Goal: Transaction & Acquisition: Purchase product/service

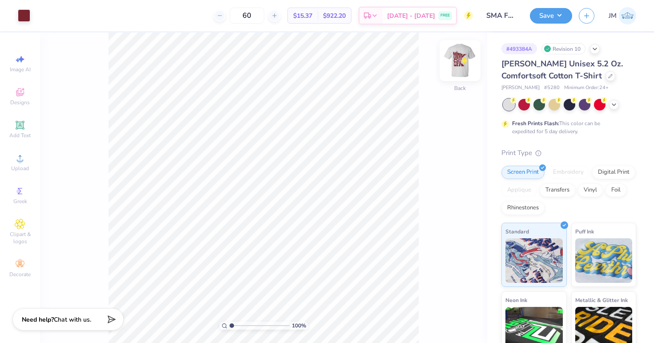
click at [462, 54] on img at bounding box center [460, 61] width 36 height 36
click at [23, 12] on div at bounding box center [24, 14] width 12 height 12
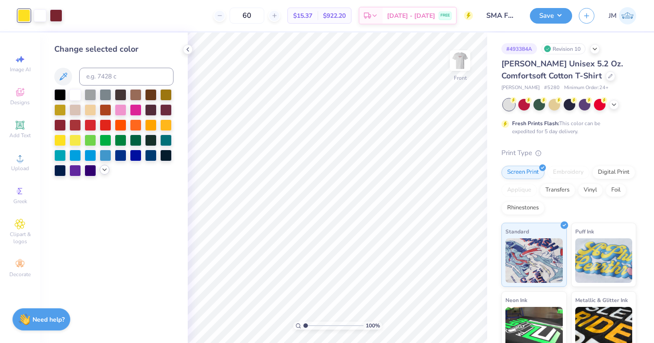
click at [105, 171] on icon at bounding box center [104, 169] width 7 height 7
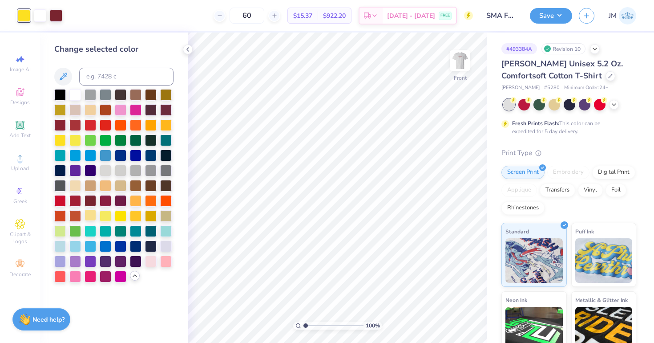
click at [92, 215] on div at bounding box center [91, 215] width 12 height 12
click at [189, 49] on icon at bounding box center [187, 49] width 7 height 7
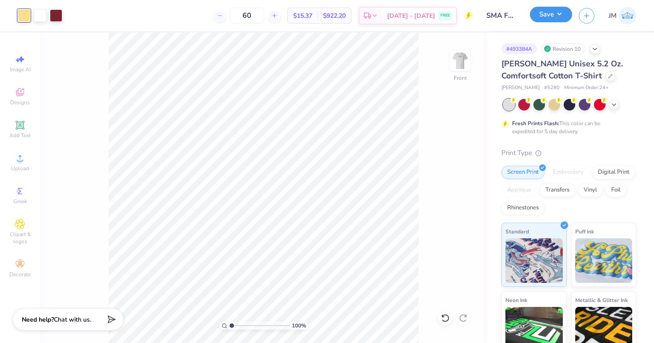
click at [548, 16] on button "Save" at bounding box center [551, 15] width 42 height 16
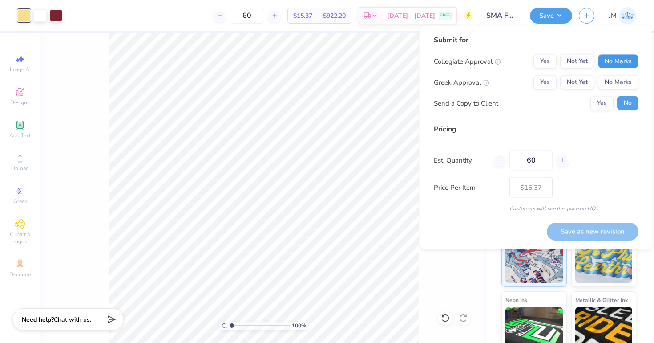
click at [608, 61] on button "No Marks" at bounding box center [618, 61] width 40 height 14
click at [609, 79] on button "No Marks" at bounding box center [618, 82] width 40 height 14
click at [602, 226] on button "Save as new revision" at bounding box center [593, 231] width 92 height 18
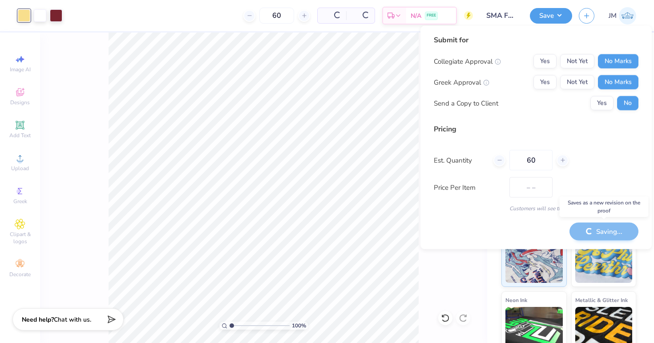
type input "$15.37"
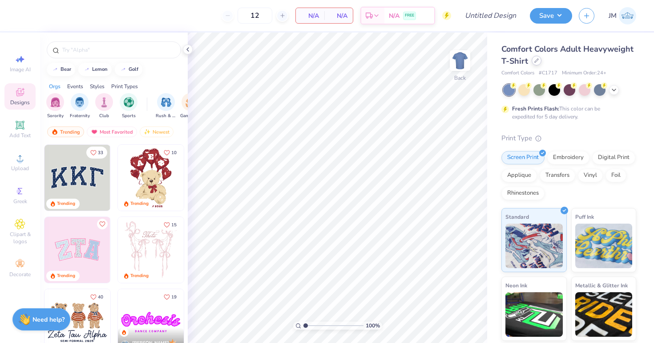
click at [539, 59] on div at bounding box center [537, 61] width 10 height 10
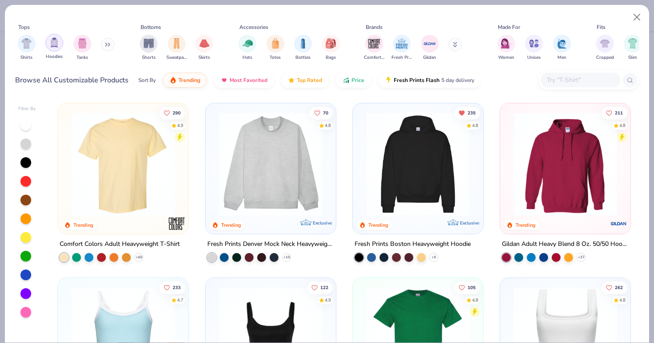
click at [54, 41] on img "filter for Hoodies" at bounding box center [54, 42] width 10 height 10
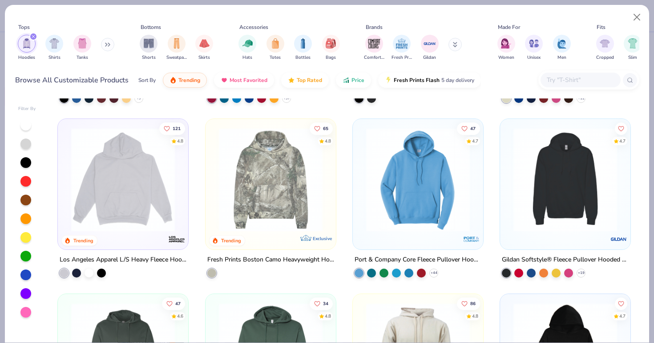
scroll to position [167, 0]
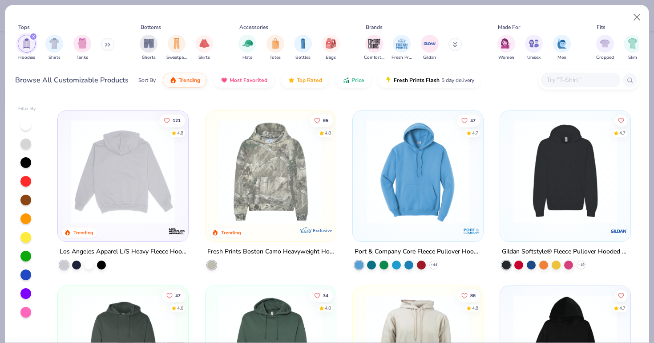
click at [67, 148] on img at bounding box center [10, 172] width 113 height 104
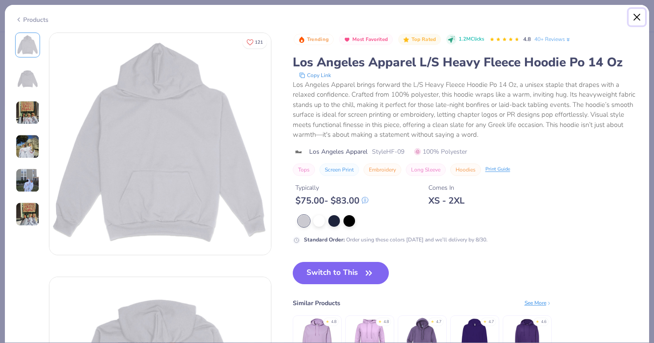
click at [636, 17] on button "Close" at bounding box center [637, 17] width 17 height 17
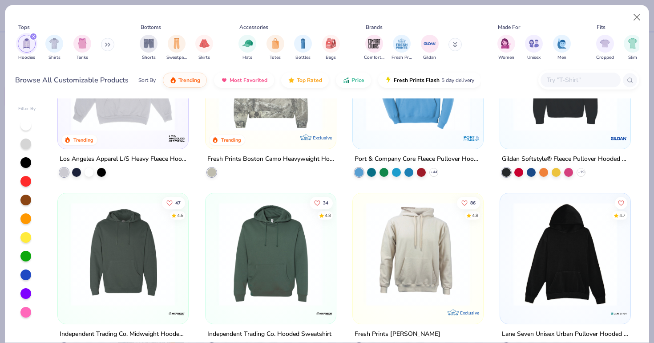
scroll to position [288, 0]
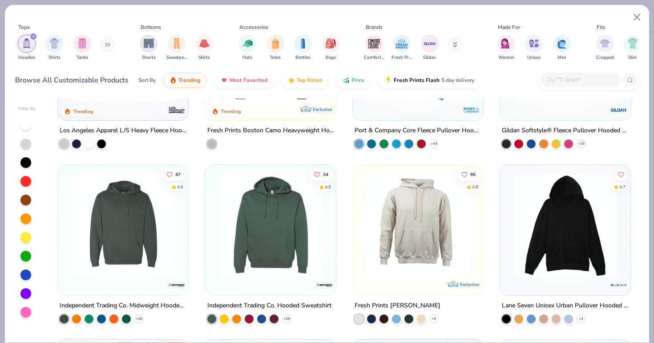
click at [287, 227] on img at bounding box center [270, 225] width 113 height 104
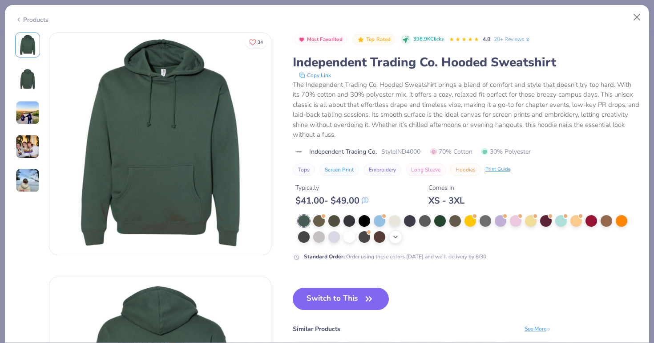
click at [394, 238] on icon at bounding box center [395, 236] width 7 height 7
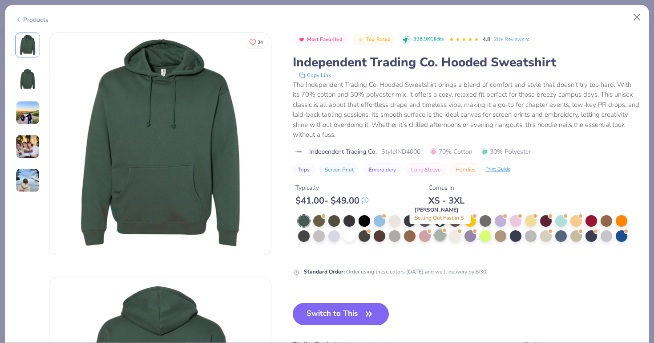
click at [438, 237] on div at bounding box center [440, 235] width 12 height 12
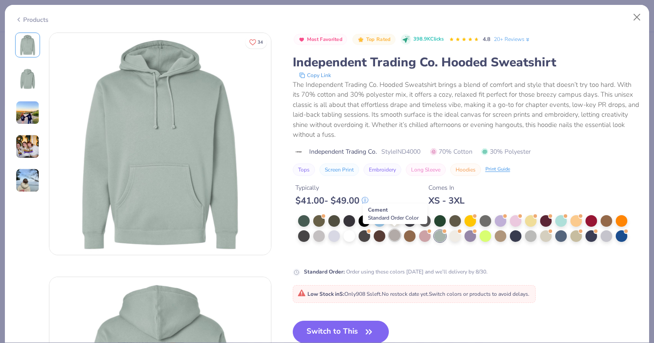
click at [395, 233] on div at bounding box center [395, 235] width 12 height 12
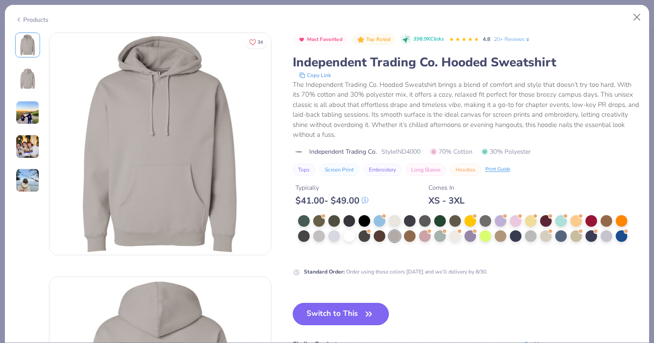
click at [327, 314] on button "Switch to This" at bounding box center [341, 313] width 97 height 22
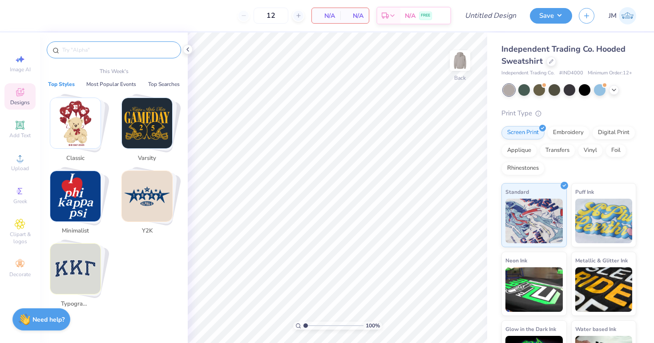
click at [93, 47] on input "text" at bounding box center [118, 49] width 114 height 9
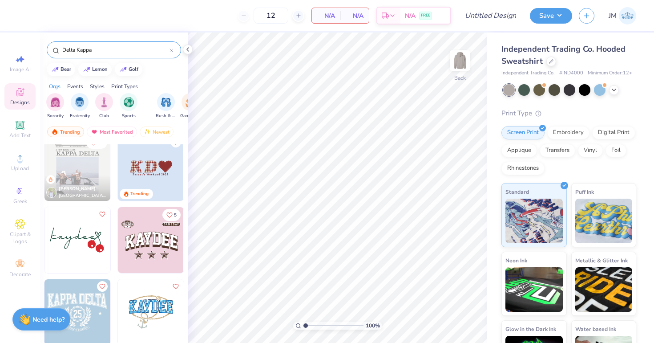
scroll to position [661, 0]
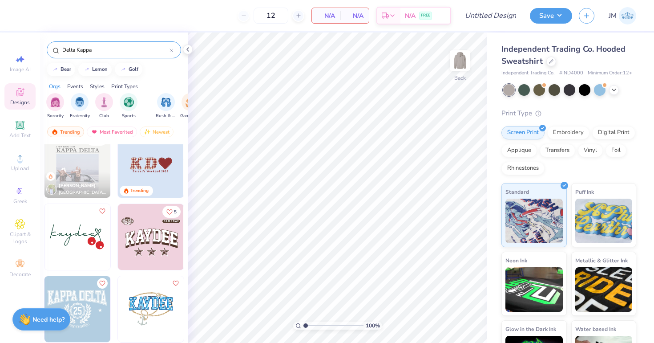
drag, startPoint x: 106, startPoint y: 51, endPoint x: 14, endPoint y: 50, distance: 92.5
click at [14, 50] on div "12 N/A Per Item N/A Total Est. Delivery N/A FREE Design Title Save JM Image AI …" at bounding box center [327, 171] width 654 height 343
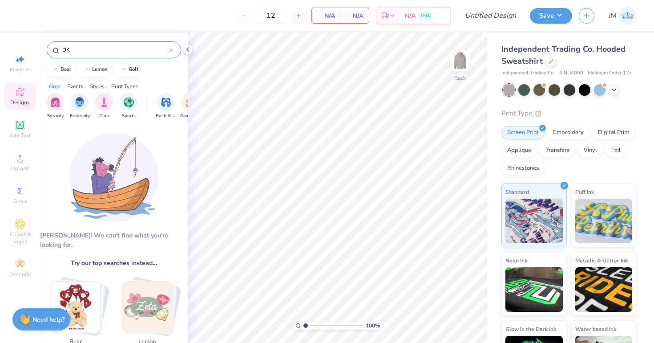
type input "DKE"
drag, startPoint x: 96, startPoint y: 52, endPoint x: 49, endPoint y: 52, distance: 46.7
click at [49, 52] on div "DKE" at bounding box center [114, 49] width 134 height 17
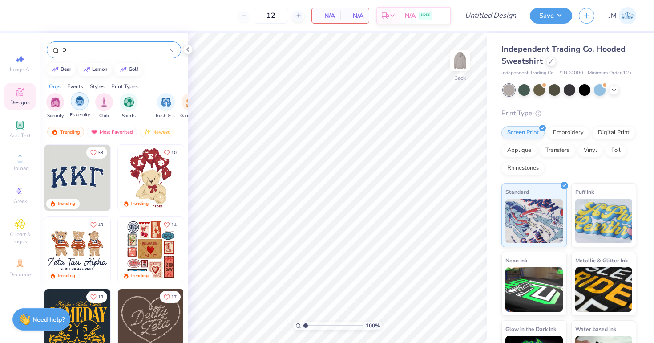
type input "D"
click at [75, 96] on img "filter for Fraternity" at bounding box center [80, 101] width 10 height 10
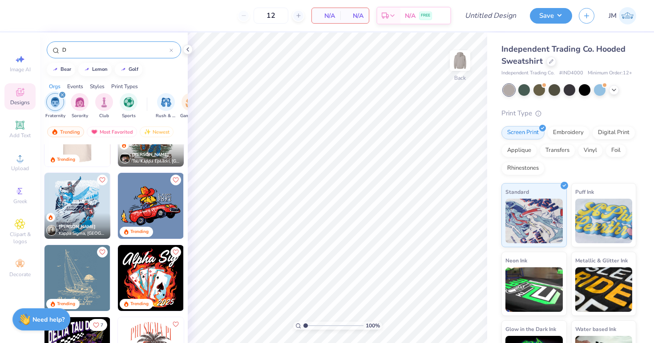
scroll to position [45, 0]
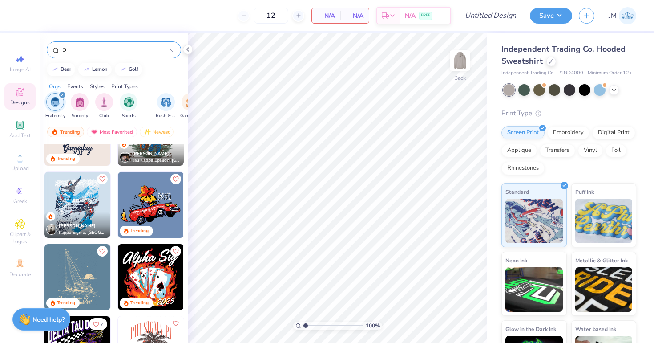
click at [73, 57] on div "D" at bounding box center [114, 49] width 134 height 17
click at [74, 52] on input "D" at bounding box center [115, 49] width 108 height 9
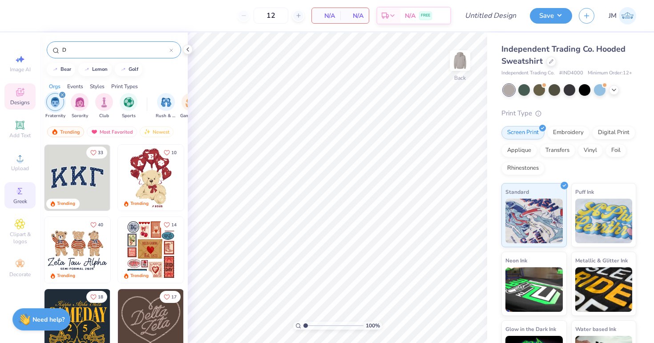
click at [16, 196] on icon at bounding box center [20, 190] width 11 height 11
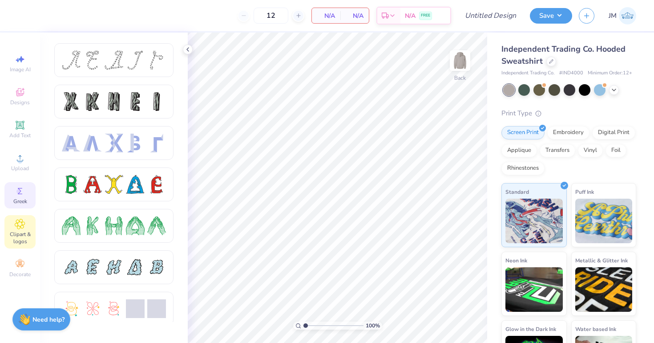
click at [24, 222] on icon at bounding box center [20, 223] width 10 height 11
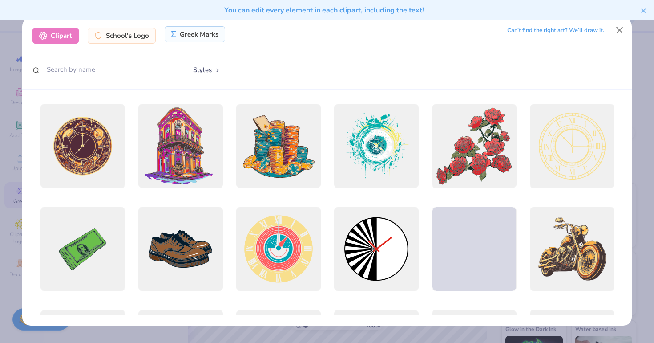
click at [178, 34] on div "Greek Marks" at bounding box center [195, 34] width 61 height 16
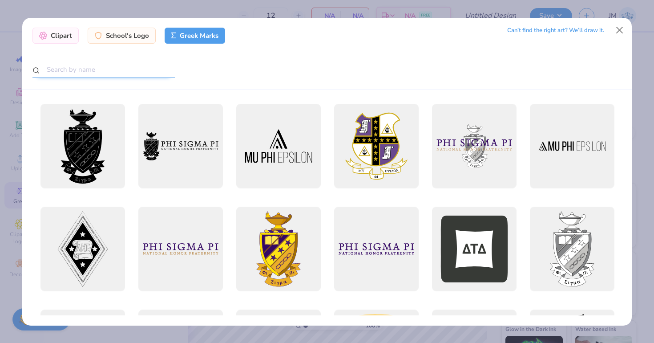
click at [133, 71] on input "text" at bounding box center [103, 69] width 142 height 16
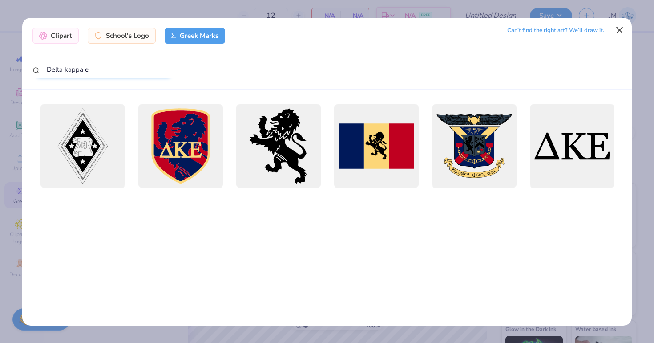
type input "Delta kappa e"
click at [619, 31] on button "Close" at bounding box center [619, 29] width 17 height 17
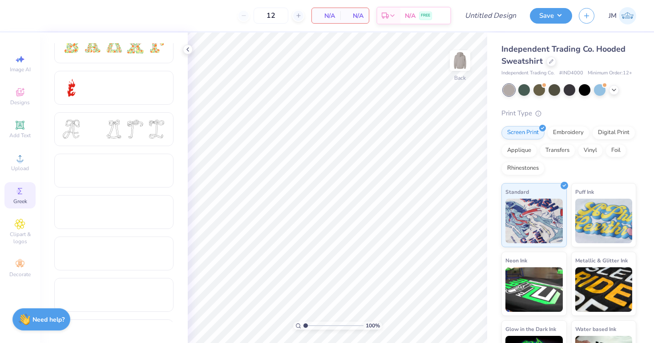
scroll to position [306, 0]
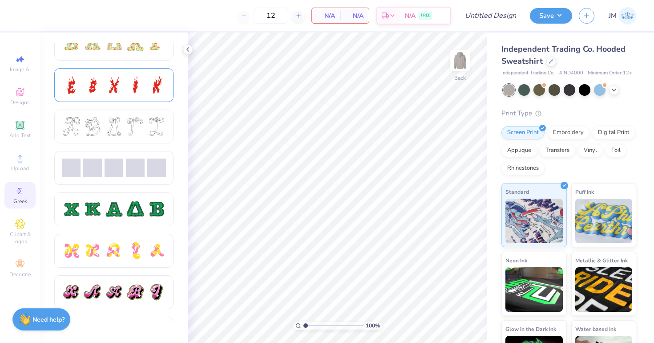
click at [121, 88] on div at bounding box center [114, 85] width 19 height 19
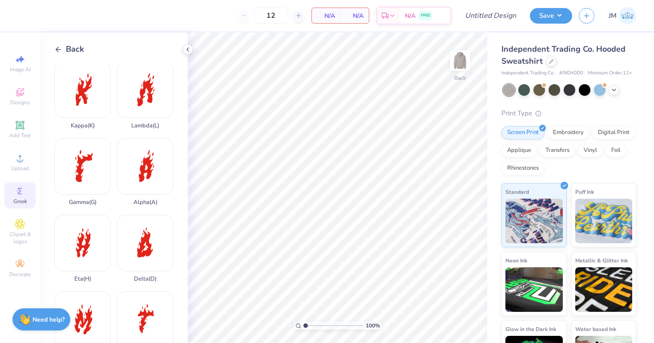
scroll to position [93, 0]
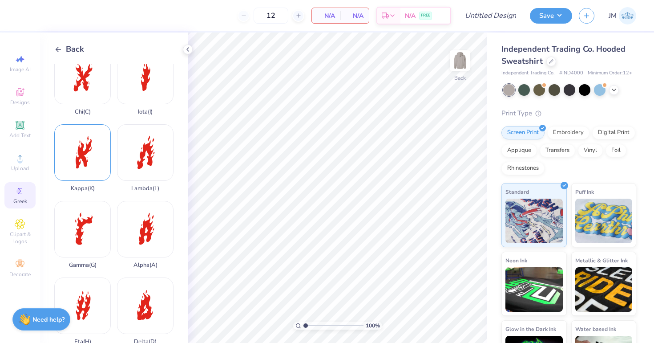
click at [88, 163] on div "Kappa ( K )" at bounding box center [82, 158] width 56 height 68
click at [60, 48] on icon at bounding box center [58, 49] width 8 height 8
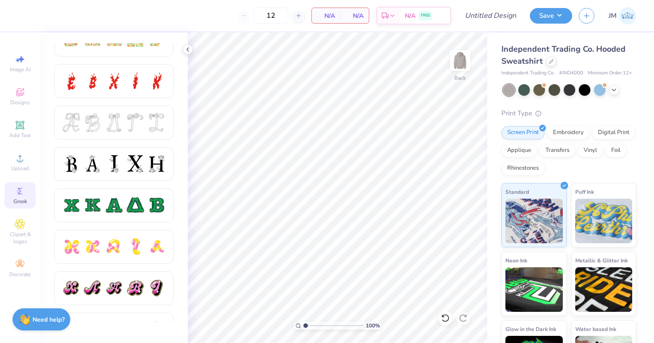
scroll to position [311, 0]
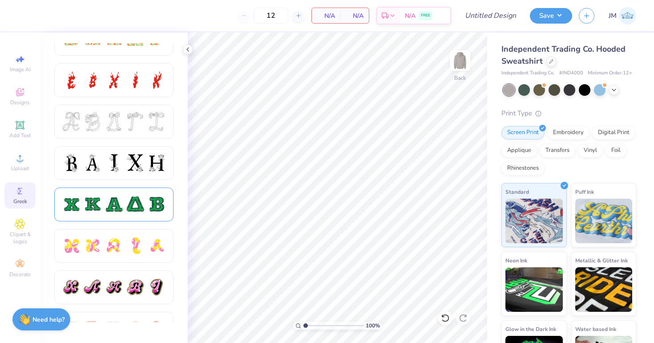
click at [113, 211] on div at bounding box center [114, 204] width 19 height 19
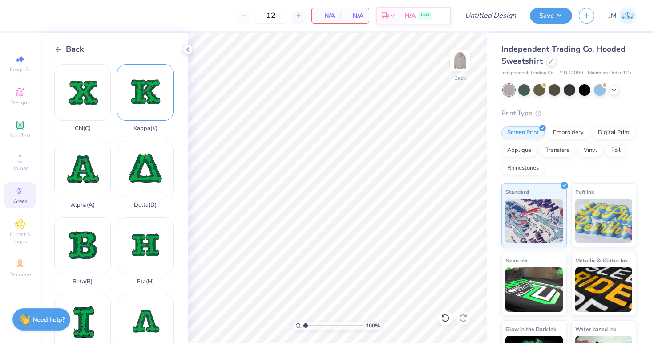
click at [134, 103] on div "Kappa ( K )" at bounding box center [145, 98] width 56 height 68
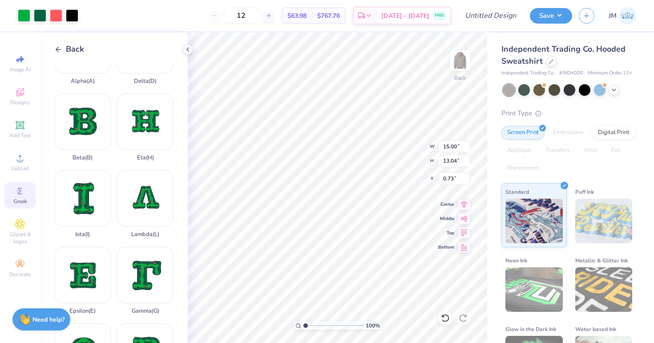
scroll to position [131, 0]
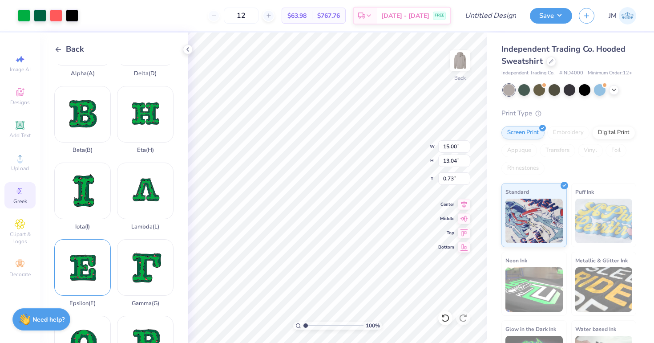
click at [92, 265] on div "Epsilon ( E )" at bounding box center [82, 273] width 56 height 68
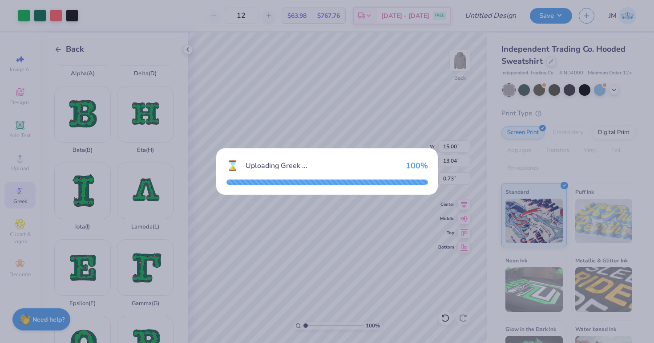
type input "13.44"
type input "13.50"
type input "0.50"
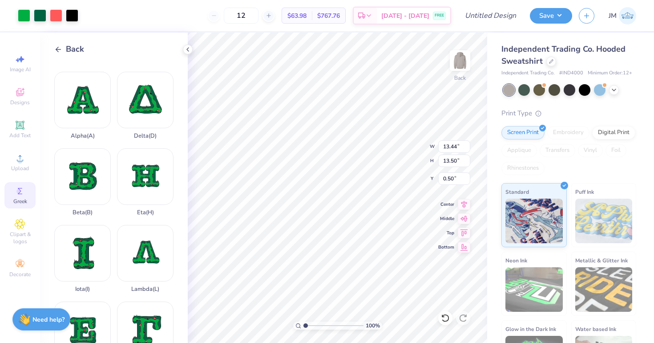
scroll to position [68, 0]
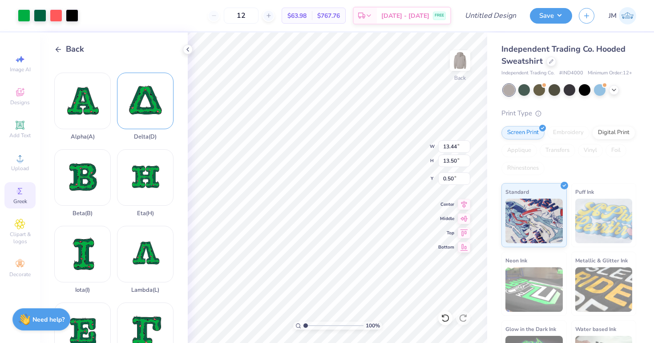
click at [161, 112] on div "Delta ( D )" at bounding box center [145, 107] width 56 height 68
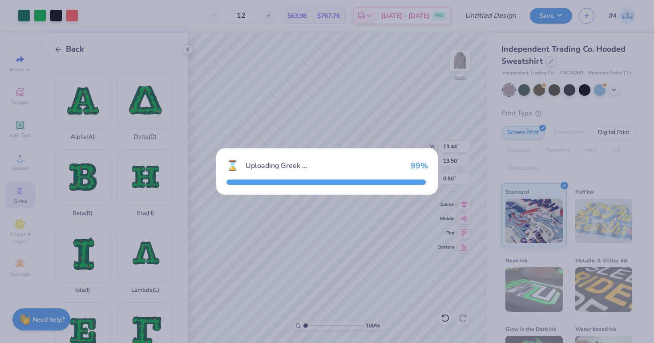
type input "15.00"
type input "13.38"
type input "0.56"
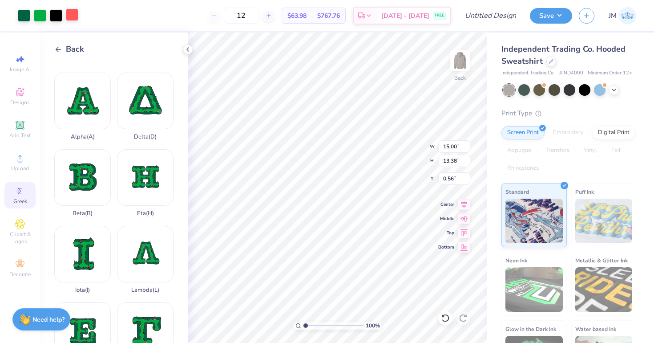
click at [73, 12] on div at bounding box center [72, 14] width 12 height 12
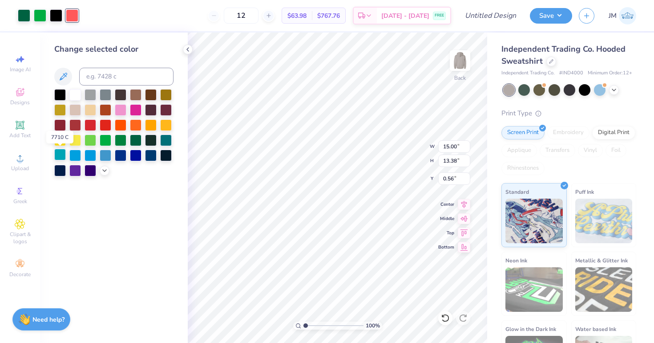
click at [62, 153] on div at bounding box center [60, 155] width 12 height 12
click at [38, 16] on div at bounding box center [40, 14] width 12 height 12
click at [138, 140] on div at bounding box center [136, 139] width 12 height 12
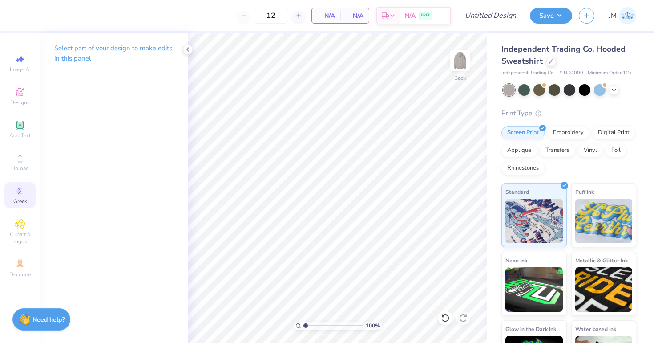
click at [25, 196] on div "Greek" at bounding box center [19, 195] width 31 height 26
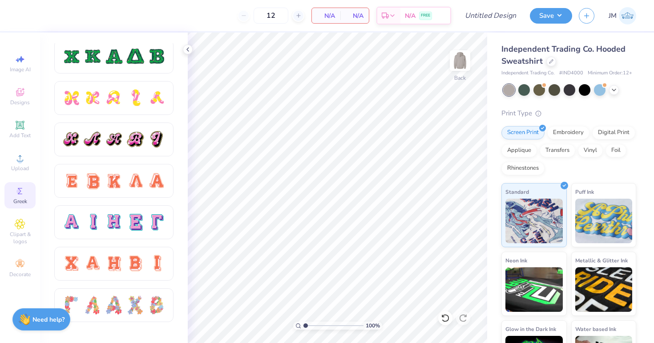
scroll to position [465, 0]
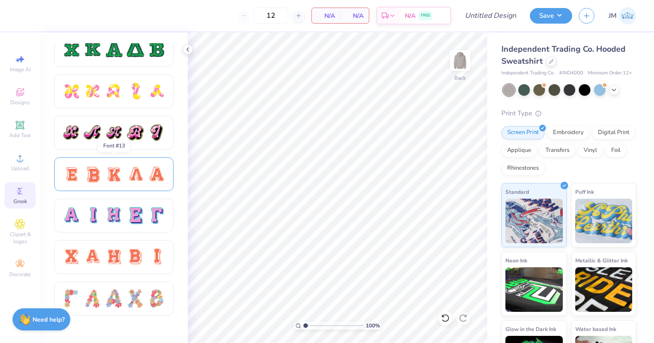
click at [85, 177] on div at bounding box center [92, 174] width 19 height 19
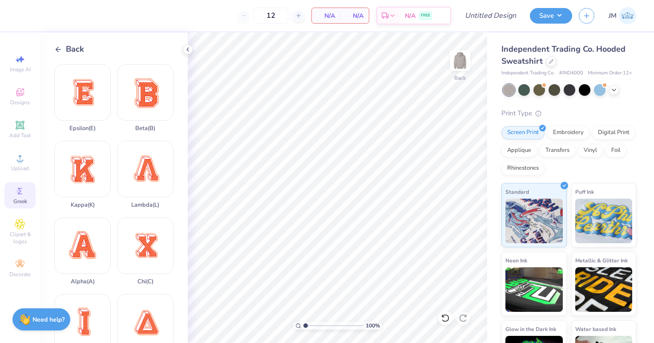
click at [61, 48] on icon at bounding box center [58, 49] width 8 height 8
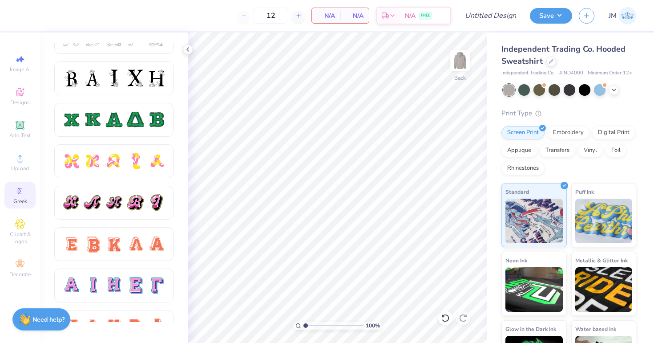
scroll to position [407, 0]
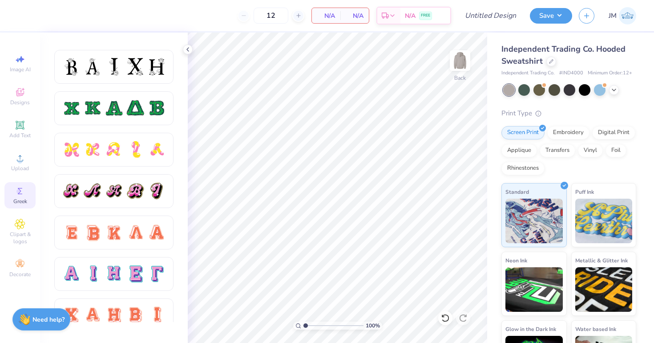
click at [119, 325] on div at bounding box center [120, 187] width 133 height 289
click at [121, 275] on div at bounding box center [114, 273] width 19 height 19
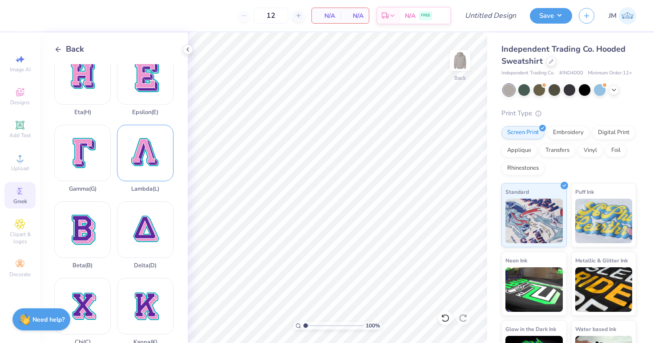
scroll to position [91, 0]
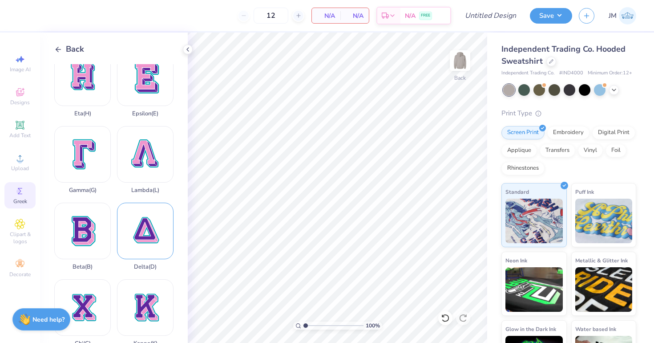
click at [135, 250] on div "Delta ( D )" at bounding box center [145, 236] width 56 height 68
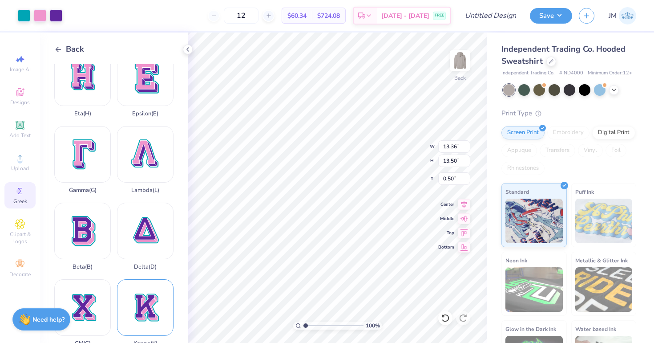
click at [145, 293] on div "Kappa ( K )" at bounding box center [145, 313] width 56 height 68
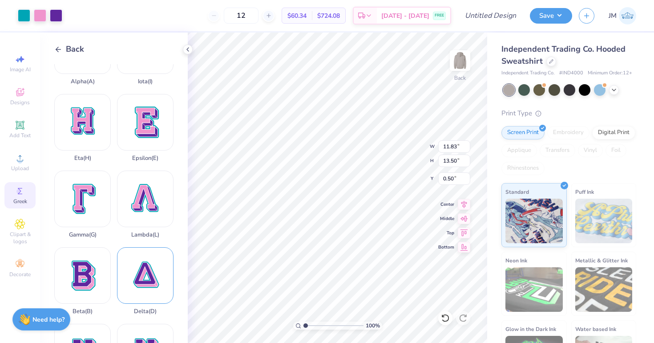
scroll to position [33, 0]
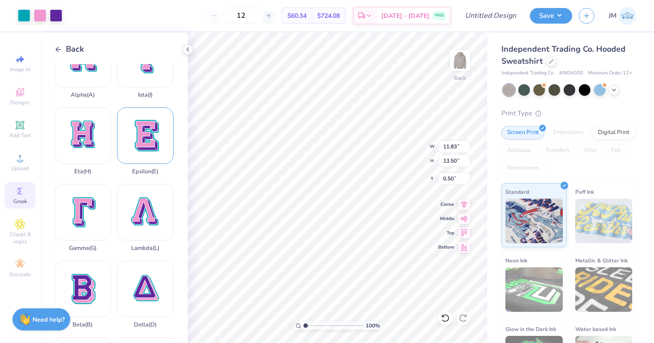
click at [142, 127] on div "Epsilon ( E )" at bounding box center [145, 141] width 56 height 68
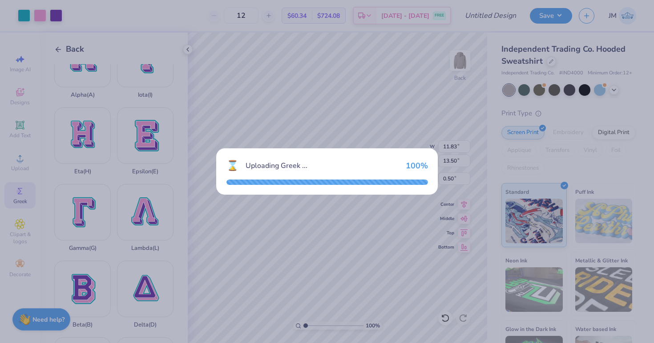
type input "10.43"
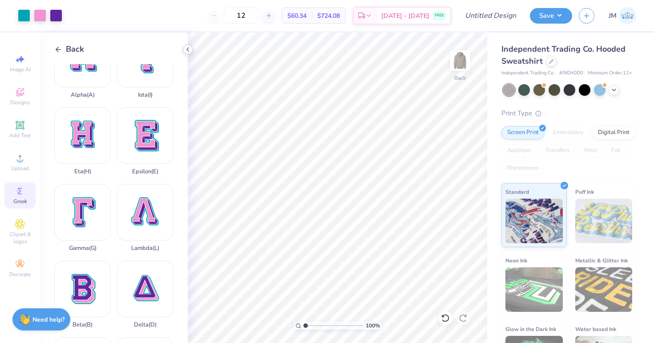
click at [186, 48] on icon at bounding box center [187, 49] width 7 height 7
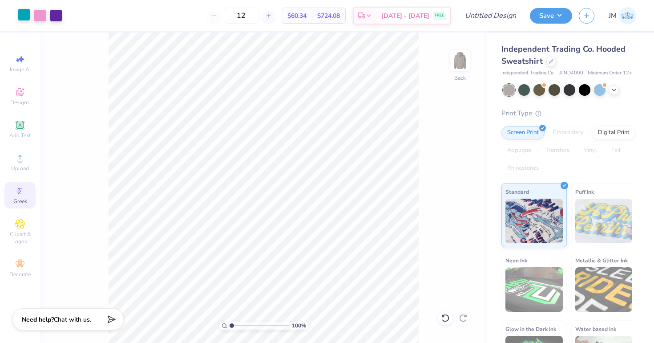
click at [25, 17] on div at bounding box center [24, 14] width 12 height 12
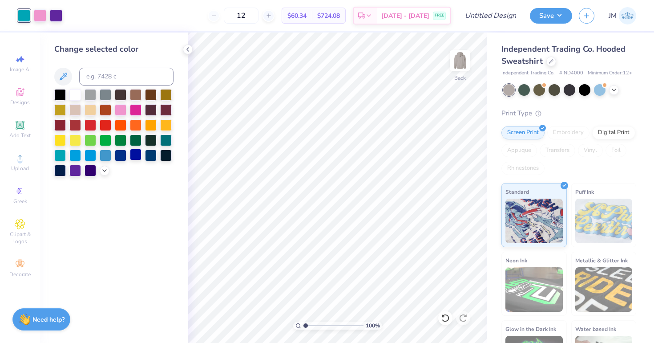
click at [139, 152] on div at bounding box center [136, 155] width 12 height 12
click at [42, 19] on div at bounding box center [40, 14] width 12 height 12
click at [74, 89] on div at bounding box center [75, 94] width 12 height 12
click at [58, 11] on div at bounding box center [56, 14] width 12 height 12
click at [89, 122] on div at bounding box center [91, 124] width 12 height 12
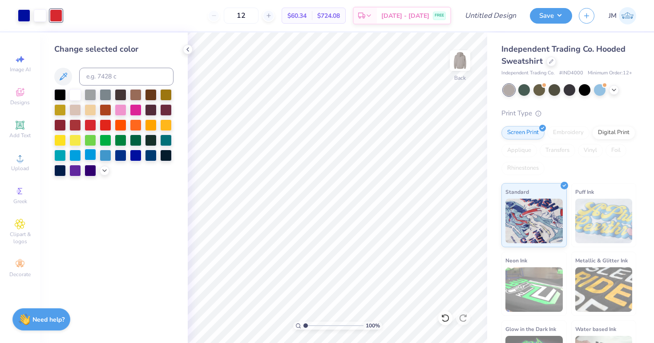
click at [93, 157] on div at bounding box center [91, 155] width 12 height 12
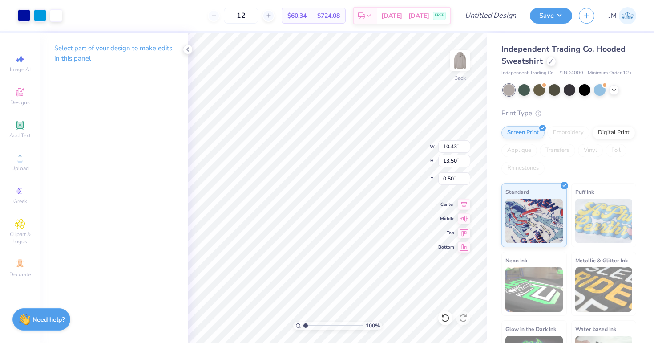
type input "4.88"
type input "6.31"
type input "4.09"
type input "11.83"
type input "13.50"
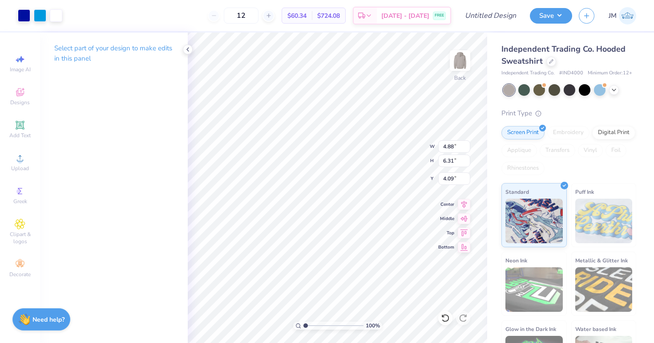
type input "0.50"
type input "6.40"
type input "7.30"
type input "6.70"
type input "5.73"
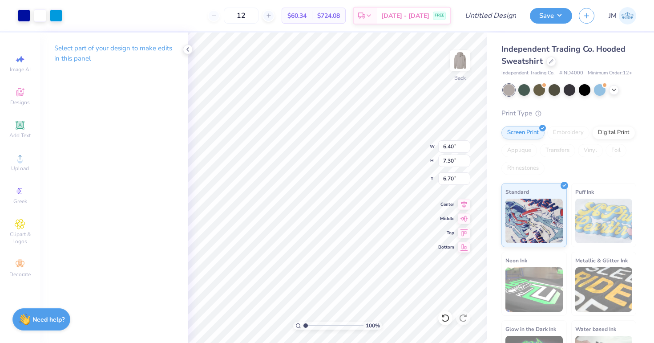
type input "6.53"
type input "3.98"
type input "13.36"
type input "13.50"
type input "0.50"
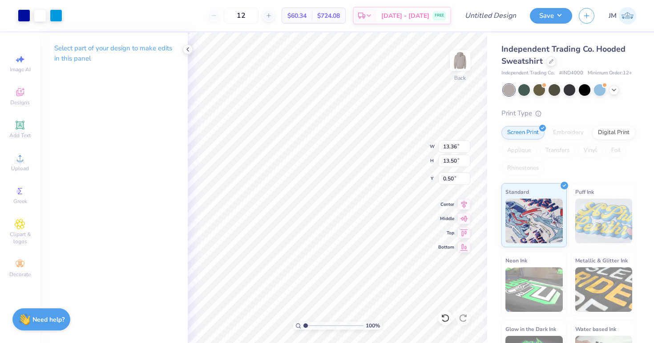
type input "6.12"
type input "6.18"
type input "4.16"
type input "5.73"
type input "6.53"
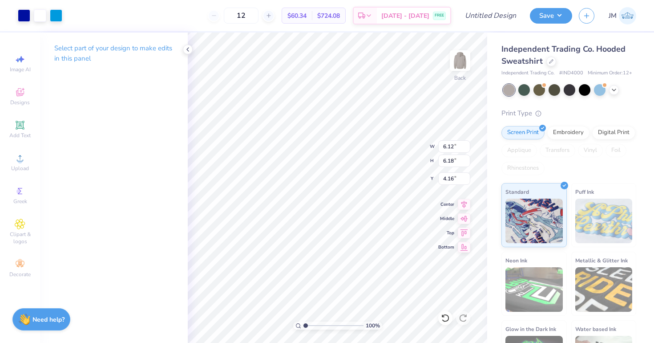
type input "3.98"
type input "4.88"
type input "6.31"
type input "4.09"
click at [58, 20] on div at bounding box center [56, 14] width 12 height 12
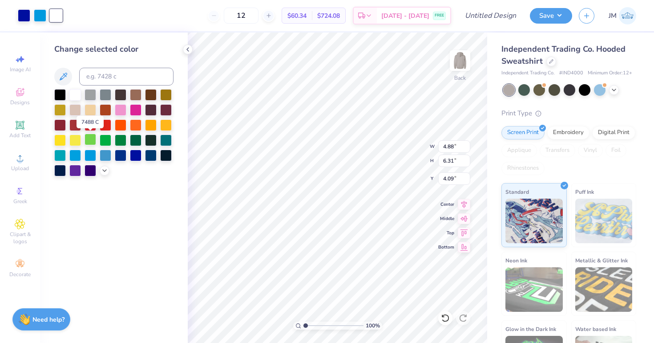
click at [91, 137] on div at bounding box center [91, 139] width 12 height 12
click at [42, 17] on div at bounding box center [40, 14] width 12 height 12
click at [120, 109] on div at bounding box center [121, 109] width 12 height 12
click at [77, 95] on div at bounding box center [75, 94] width 12 height 12
click at [57, 16] on div at bounding box center [56, 14] width 12 height 12
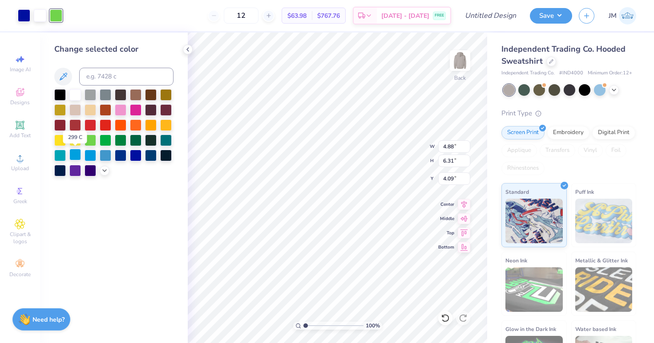
click at [74, 154] on div at bounding box center [75, 155] width 12 height 12
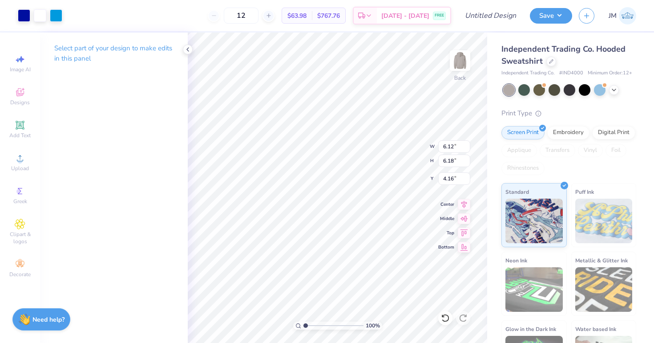
type input "5.73"
type input "6.53"
type input "3.98"
type input "4.88"
type input "6.31"
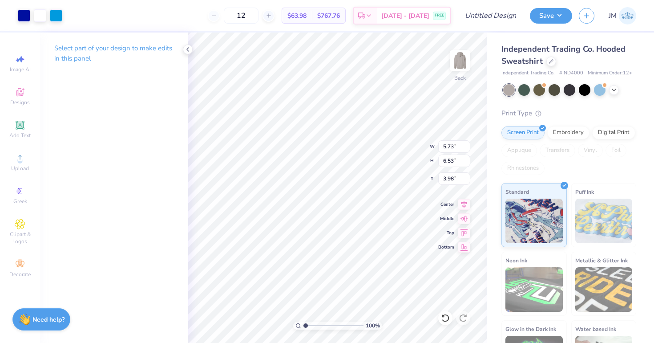
type input "4.09"
type input "5.07"
type input "6.56"
type input "3.97"
type input "4.25"
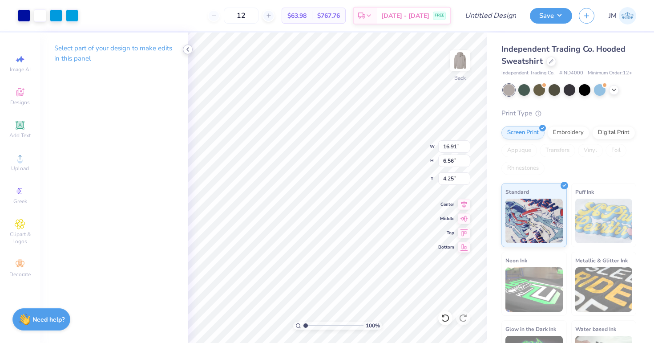
click at [186, 49] on icon at bounding box center [187, 49] width 7 height 7
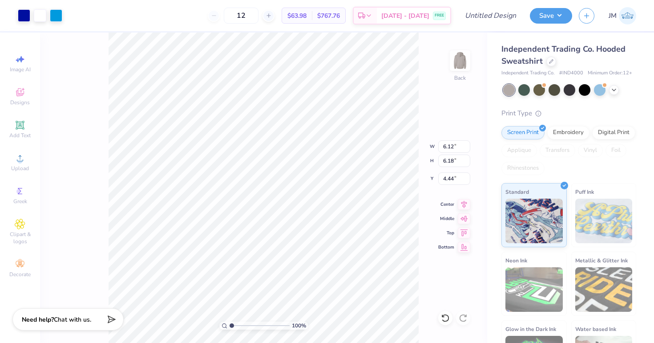
type input "5.73"
type input "6.53"
type input "4.26"
type input "6.12"
type input "6.18"
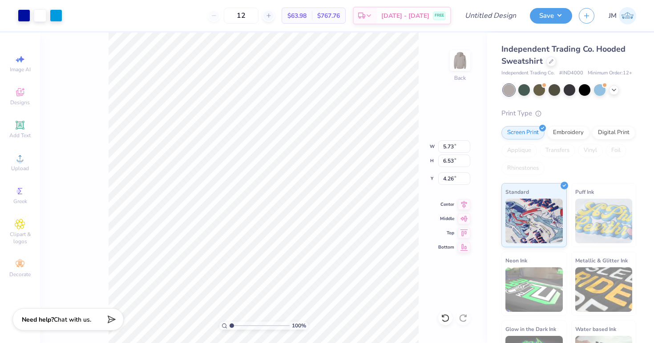
type input "4.44"
type input "5.73"
type input "6.53"
type input "4.26"
click at [466, 162] on input "6.52" at bounding box center [454, 160] width 32 height 12
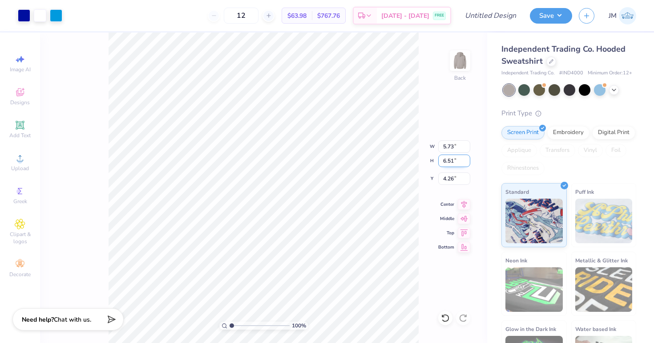
click at [466, 162] on input "6.51" at bounding box center [454, 160] width 32 height 12
click at [466, 162] on input "6.5" at bounding box center [454, 160] width 32 height 12
click at [466, 162] on input "6.49" at bounding box center [454, 160] width 32 height 12
click at [466, 162] on input "6.48" at bounding box center [454, 160] width 32 height 12
type input "6.18"
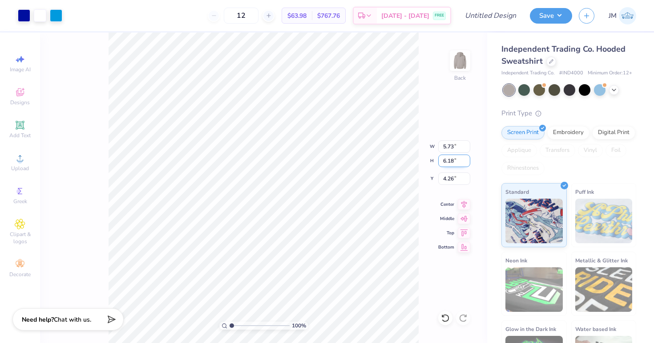
type input "5.42"
type input "4.44"
type input "5.42"
drag, startPoint x: 456, startPoint y: 146, endPoint x: 422, endPoint y: 146, distance: 34.3
click at [422, 146] on div "100 % Back W 5.42 5.42 " H 6.18 6.18 " Y 4.44 4.44 " Center Middle Top Bottom" at bounding box center [263, 187] width 447 height 310
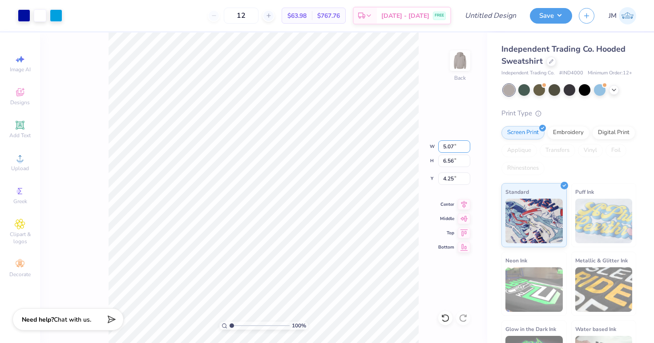
drag, startPoint x: 454, startPoint y: 147, endPoint x: 432, endPoint y: 147, distance: 21.8
click at [432, 147] on div "100 % Back W 5.07 5.07 " H 6.56 6.56 " Y 4.25 4.25 " Center Middle Top Bottom" at bounding box center [263, 187] width 447 height 310
click at [453, 146] on input "5.07" at bounding box center [454, 146] width 32 height 12
type input "5"
type input "6.12"
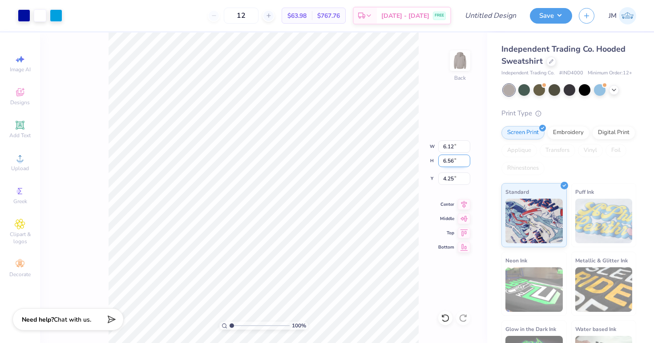
type input "7.92"
type input "3.57"
click at [460, 161] on input "7.92" at bounding box center [454, 160] width 32 height 12
type input "7"
type input "6.18"
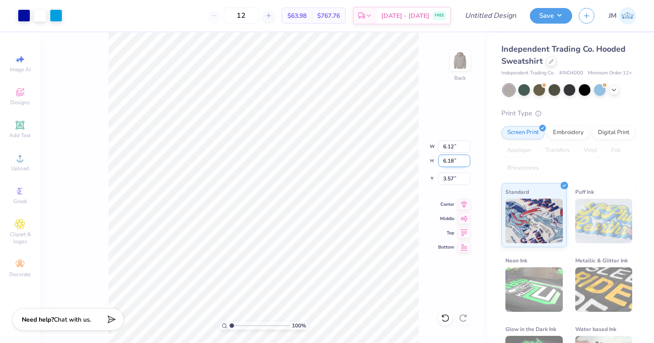
type input "4.78"
type input "4.44"
type input "4.78"
type input "6.12"
type input "4.72"
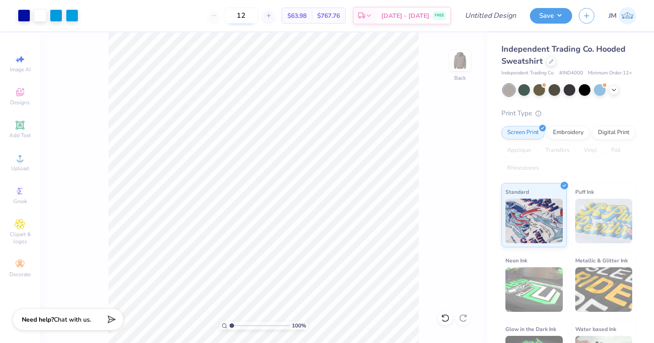
drag, startPoint x: 263, startPoint y: 14, endPoint x: 236, endPoint y: 13, distance: 27.2
click at [236, 13] on input "12" at bounding box center [241, 16] width 35 height 16
type input "48"
click at [182, 17] on div "48 $45.16 Per Item $2,167.68 Total Est. Delivery [DATE] - [DATE] FREE" at bounding box center [268, 15] width 366 height 31
drag, startPoint x: 264, startPoint y: 15, endPoint x: 235, endPoint y: 14, distance: 28.9
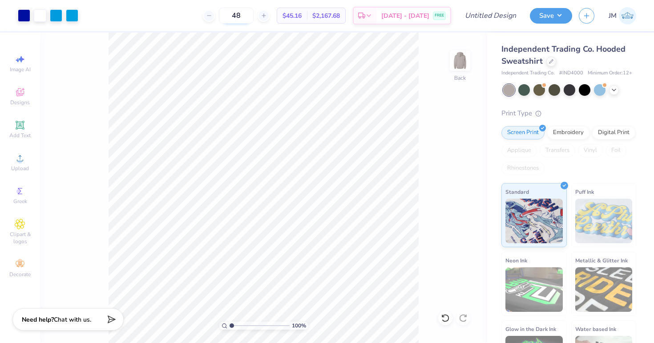
click at [236, 14] on div "48" at bounding box center [236, 16] width 67 height 16
click at [552, 62] on icon at bounding box center [551, 60] width 4 height 4
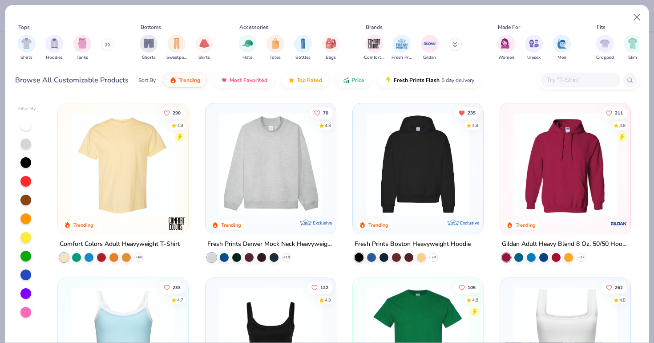
click at [39, 45] on div "Shirts Hoodies Tanks" at bounding box center [66, 47] width 102 height 33
click at [31, 45] on img "filter for Shirts" at bounding box center [26, 42] width 10 height 10
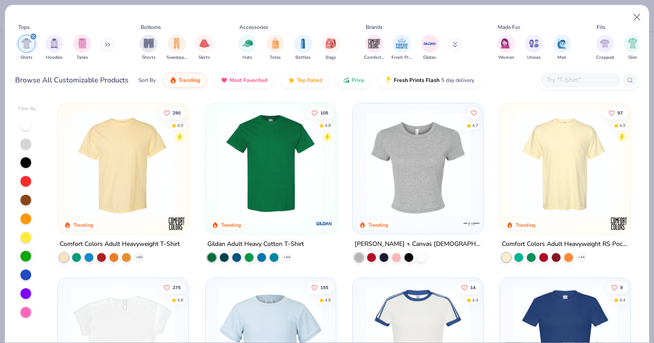
click at [108, 45] on icon at bounding box center [107, 44] width 5 height 4
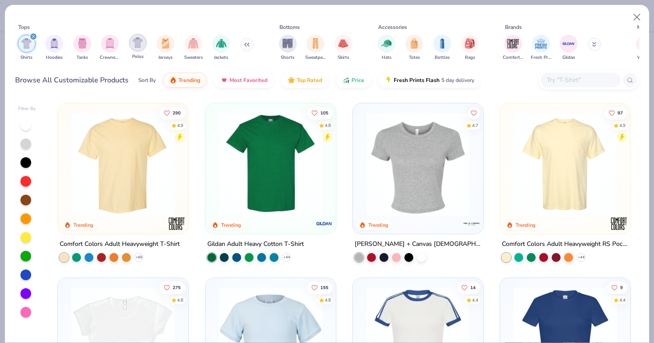
click at [141, 48] on div "filter for Polos" at bounding box center [138, 43] width 18 height 18
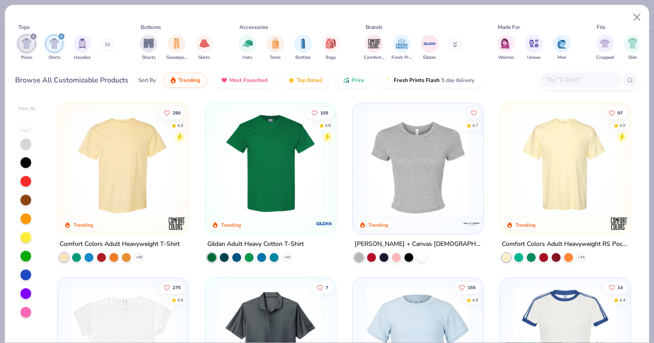
click at [59, 36] on div "filter for Shirts" at bounding box center [61, 36] width 8 height 8
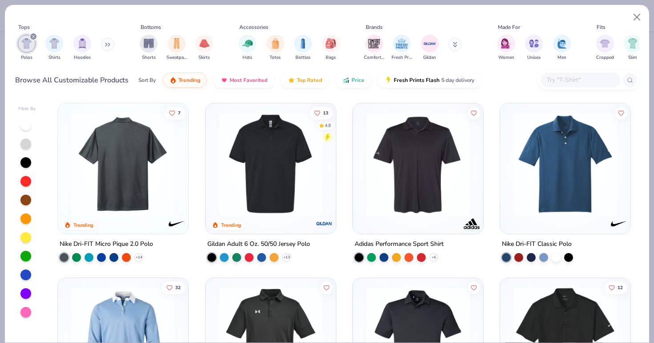
click at [270, 191] on img at bounding box center [270, 164] width 113 height 104
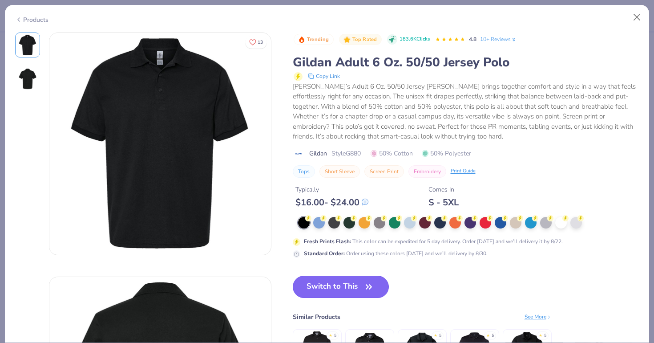
click at [345, 286] on button "Switch to This" at bounding box center [341, 286] width 97 height 22
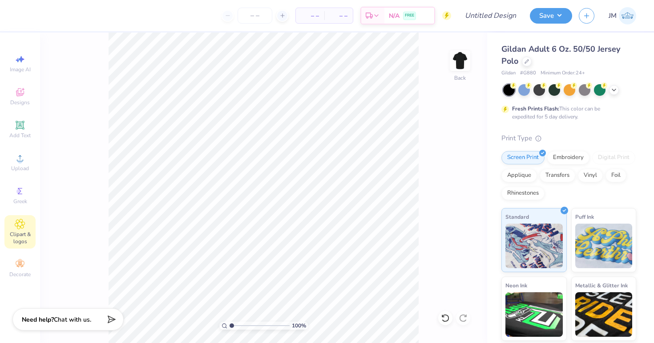
click at [16, 223] on icon at bounding box center [20, 223] width 10 height 11
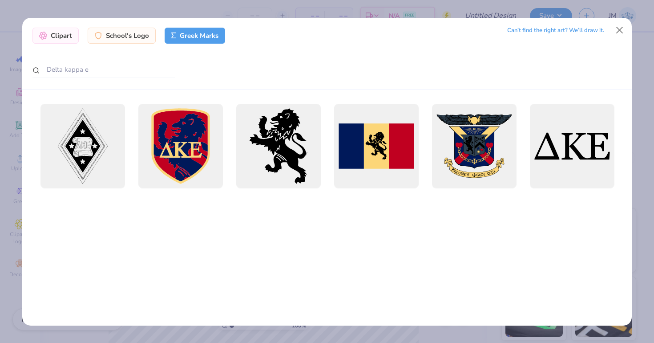
click at [112, 43] on div "Clipart School's Logo Greek Marks" at bounding box center [128, 36] width 193 height 16
click at [112, 21] on div "Clipart School's Logo Greek Marks Can’t find the right art? We’ll draw it. Delt…" at bounding box center [326, 54] width 609 height 72
click at [111, 28] on div "School's Logo" at bounding box center [122, 34] width 68 height 16
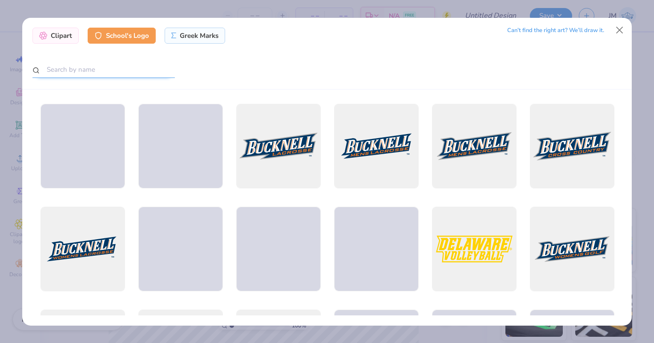
click at [94, 69] on input "text" at bounding box center [103, 69] width 142 height 16
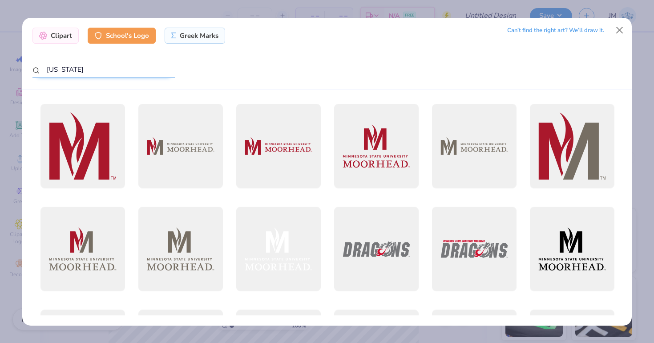
click at [46, 71] on input "[US_STATE]" at bounding box center [103, 69] width 142 height 16
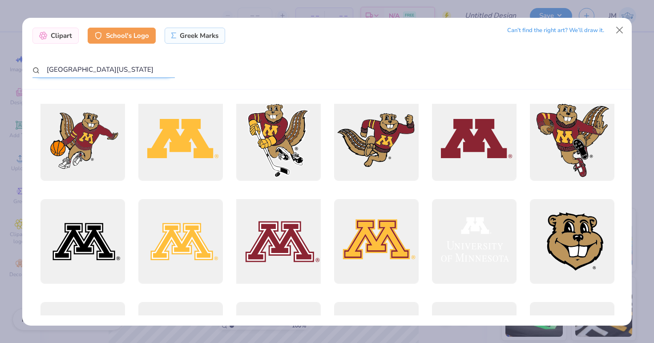
scroll to position [6, 0]
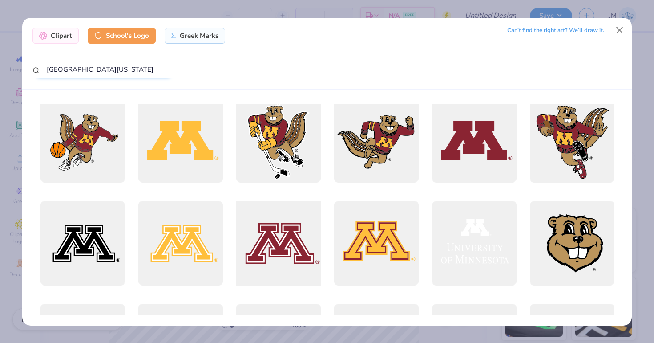
type input "[GEOGRAPHIC_DATA][US_STATE]"
click at [296, 252] on div at bounding box center [278, 243] width 93 height 93
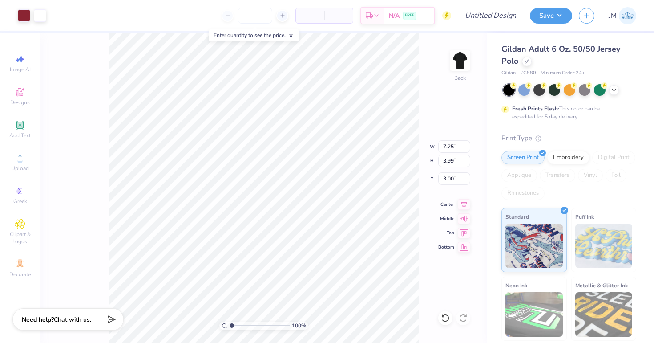
type input "3.95"
type input "2.17"
type input "3.30"
click at [253, 12] on input "number" at bounding box center [255, 16] width 35 height 16
type input "48"
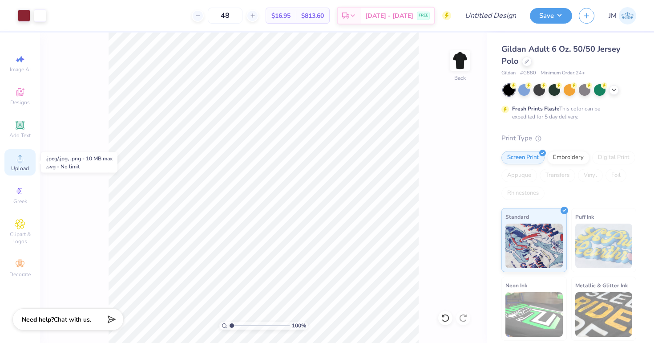
click at [21, 165] on span "Upload" at bounding box center [20, 168] width 18 height 7
click at [20, 191] on icon at bounding box center [20, 191] width 4 height 6
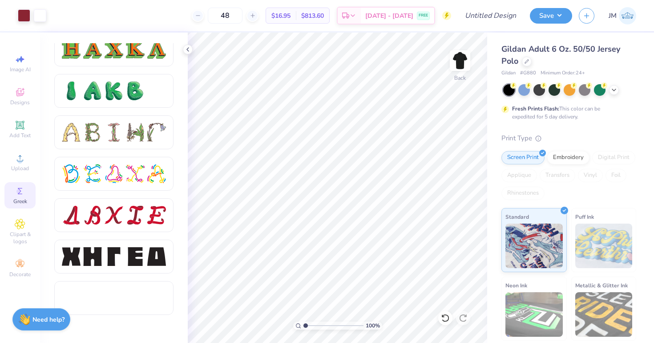
scroll to position [1005, 0]
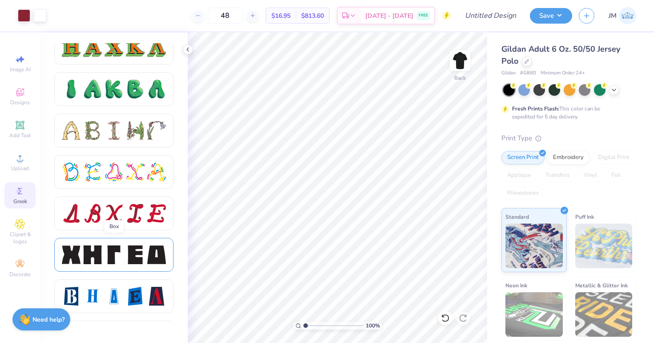
click at [78, 253] on div at bounding box center [71, 254] width 19 height 19
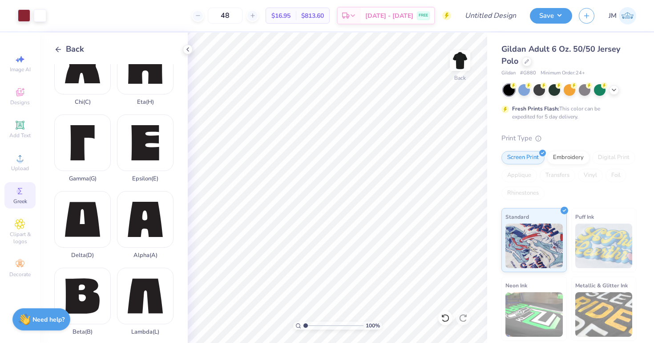
scroll to position [27, 0]
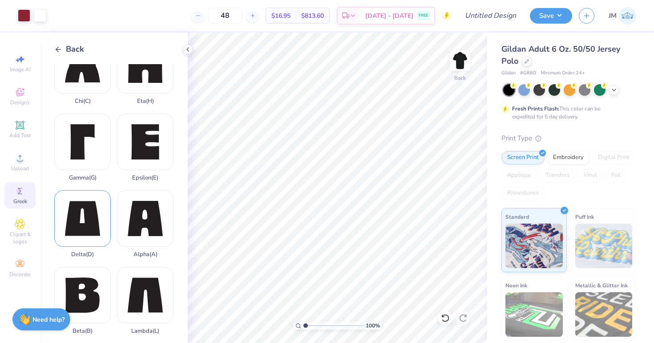
click at [82, 218] on div "Delta ( D )" at bounding box center [82, 224] width 56 height 68
click at [136, 153] on div "Epsilon ( E )" at bounding box center [145, 147] width 56 height 68
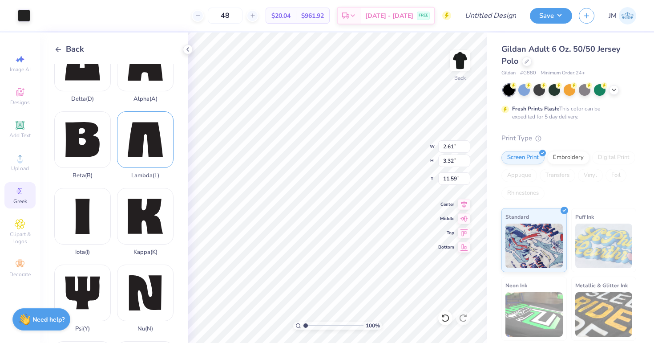
scroll to position [232, 0]
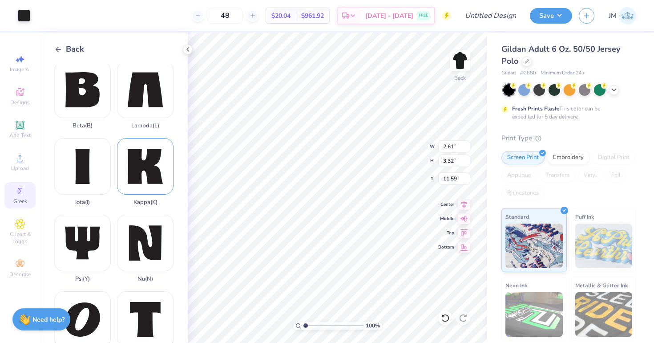
click at [154, 158] on div "Kappa ( K )" at bounding box center [145, 172] width 56 height 68
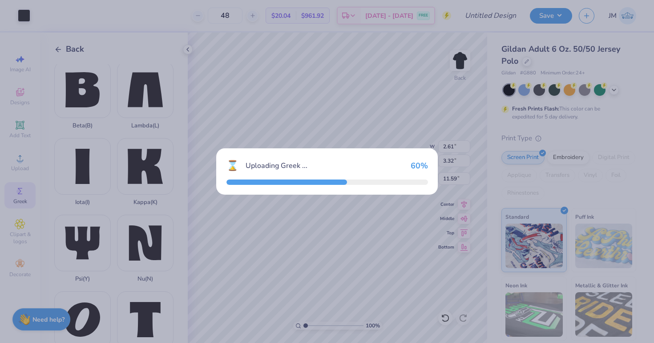
type input "3.34"
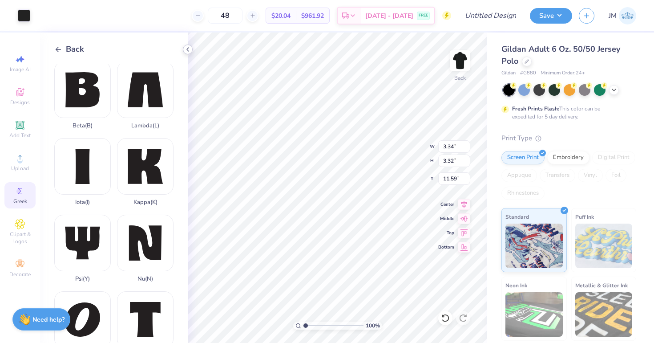
click at [186, 48] on icon at bounding box center [187, 49] width 7 height 7
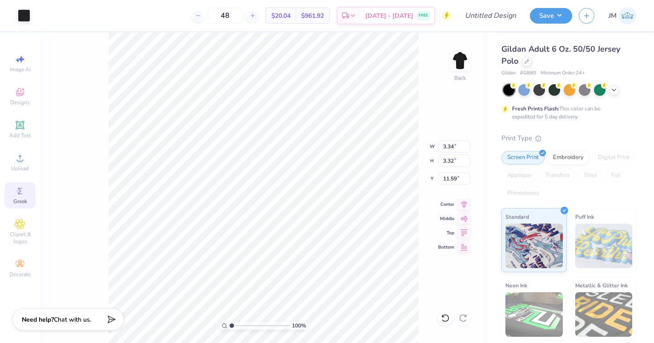
click at [16, 3] on div "Art colors" at bounding box center [15, 15] width 30 height 31
click at [24, 15] on div at bounding box center [24, 14] width 12 height 12
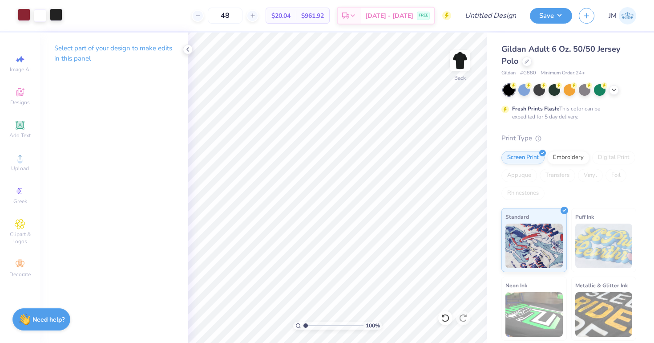
click at [58, 18] on div at bounding box center [56, 14] width 12 height 12
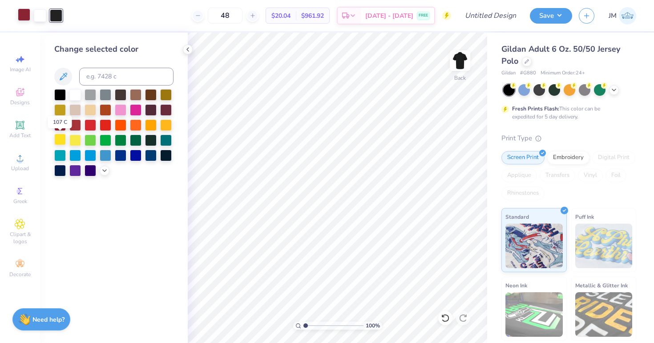
click at [62, 138] on div at bounding box center [60, 139] width 12 height 12
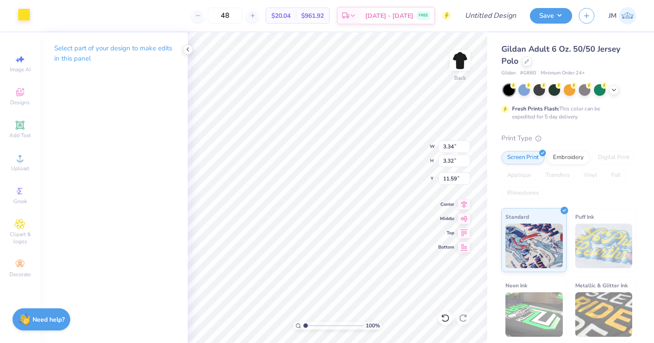
type input "7.19"
type input "1.08"
type input "1.07"
type input "6.26"
type input "2.61"
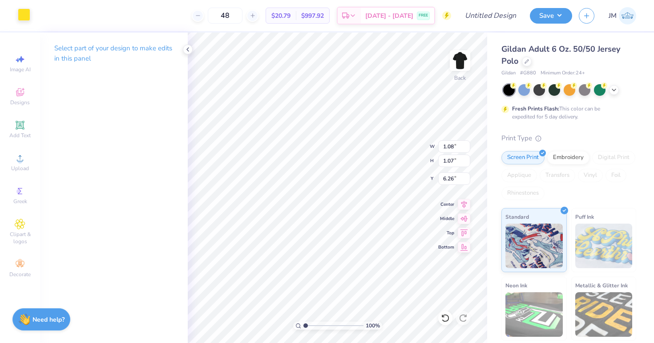
type input "3.32"
type input "11.26"
type input "1.00"
type input "1.27"
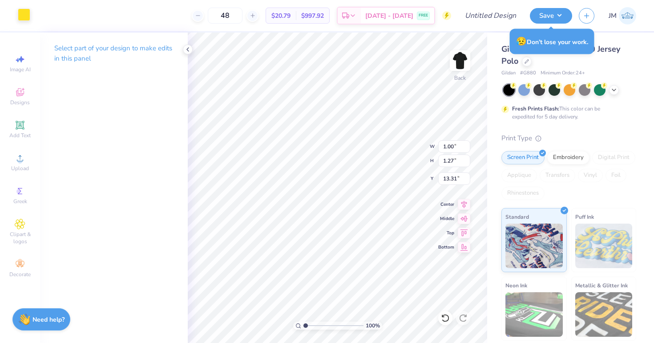
type input "6.26"
type input "0.72"
type input "0.91"
type input "6.34"
type input "3.36"
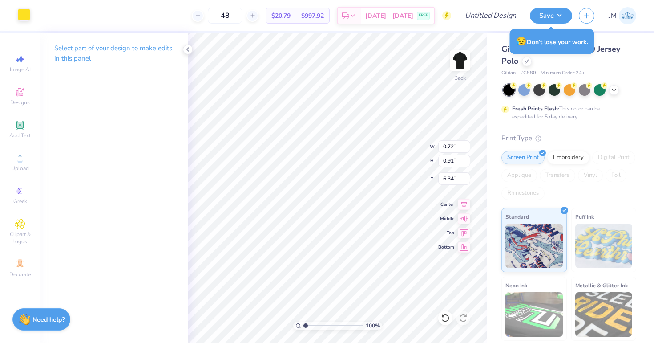
type input "3.32"
type input "11.59"
type input "1.39"
type input "1.37"
type input "6.11"
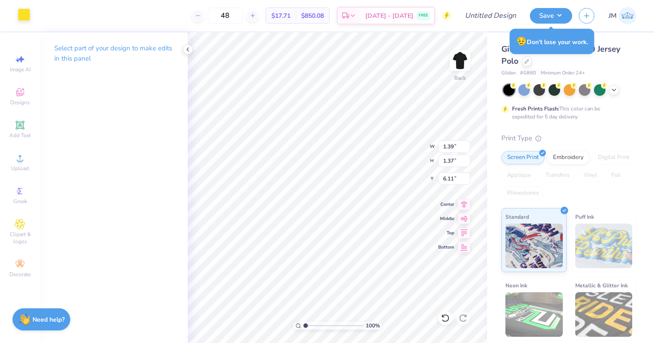
type input "0.95"
type input "0.94"
type input "6.40"
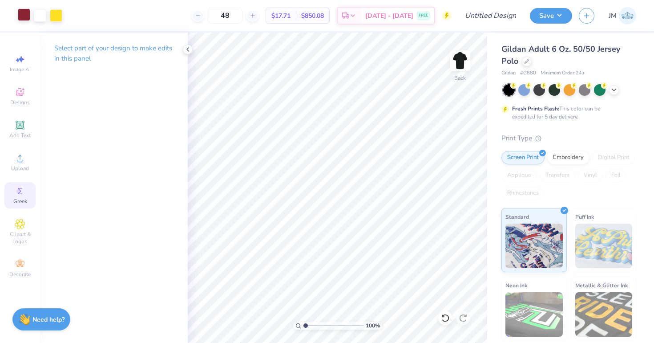
click at [21, 194] on icon at bounding box center [20, 190] width 11 height 11
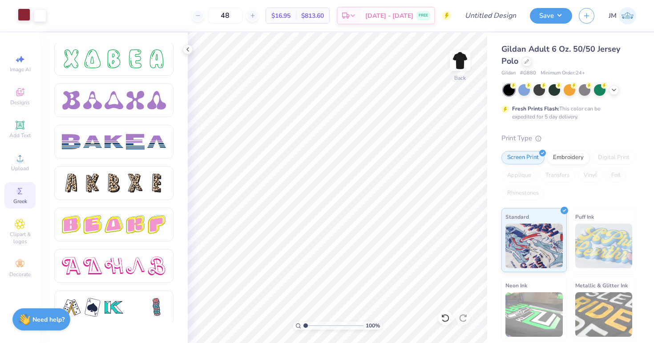
scroll to position [1364, 0]
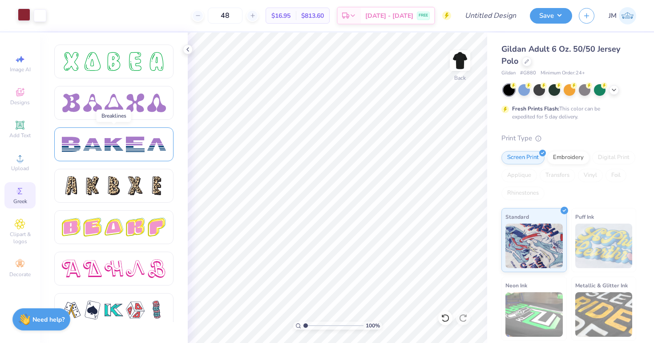
click at [121, 153] on div at bounding box center [113, 144] width 119 height 34
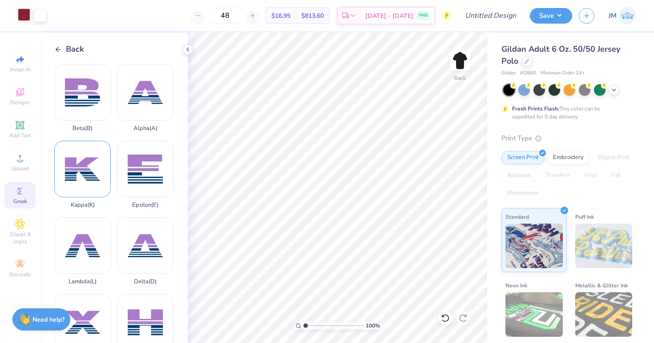
click at [98, 173] on div "Kappa ( K )" at bounding box center [82, 175] width 56 height 68
click at [133, 167] on div "Epsilon ( E )" at bounding box center [145, 175] width 56 height 68
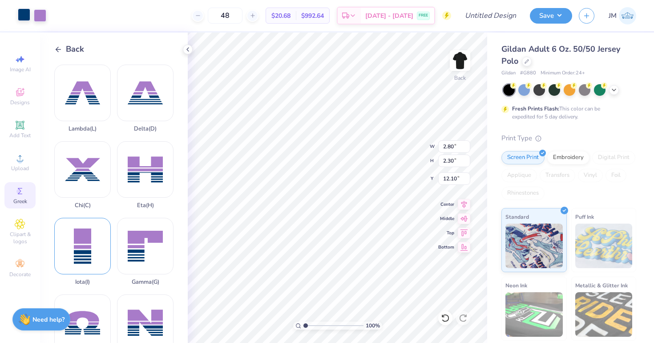
scroll to position [0, 0]
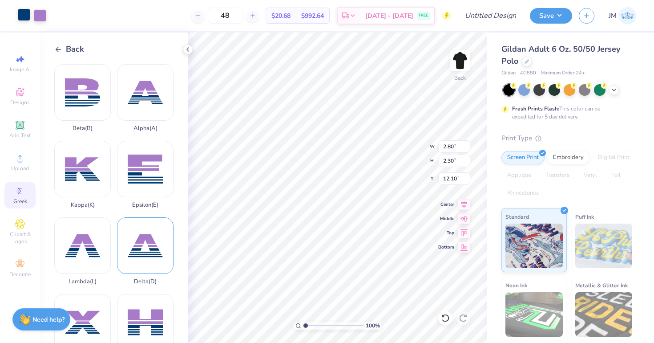
click at [132, 254] on div "Delta ( D )" at bounding box center [145, 251] width 56 height 68
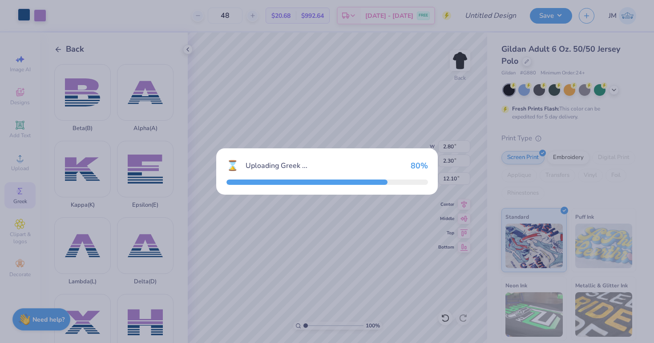
type input "3.51"
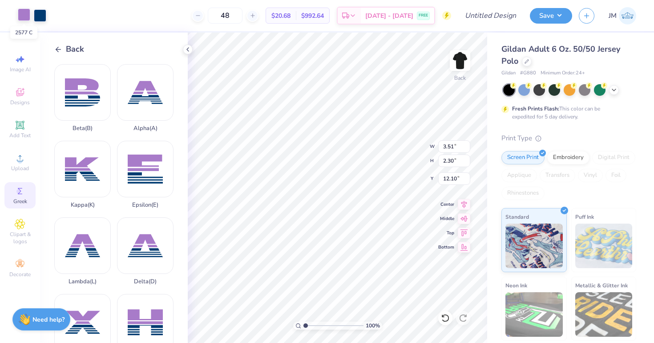
click at [25, 17] on div at bounding box center [24, 14] width 12 height 12
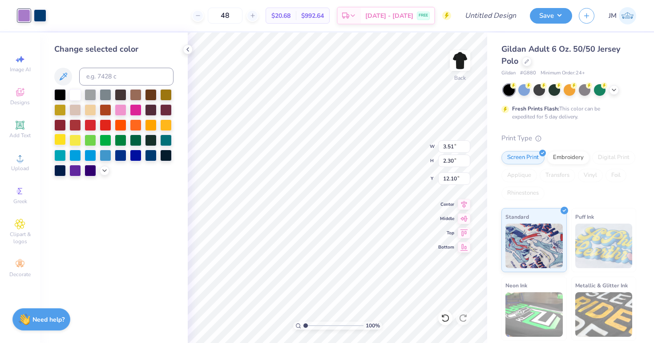
click at [63, 140] on div at bounding box center [60, 139] width 12 height 12
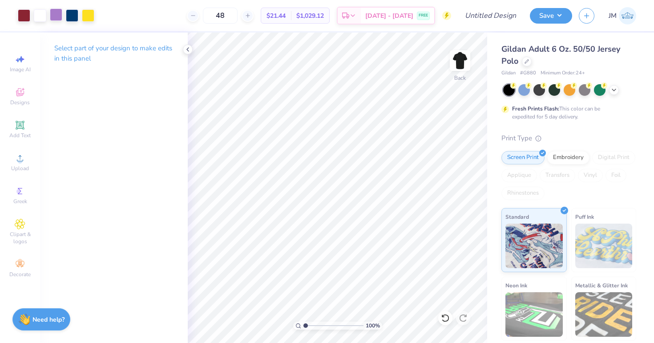
click at [57, 17] on div at bounding box center [56, 14] width 12 height 12
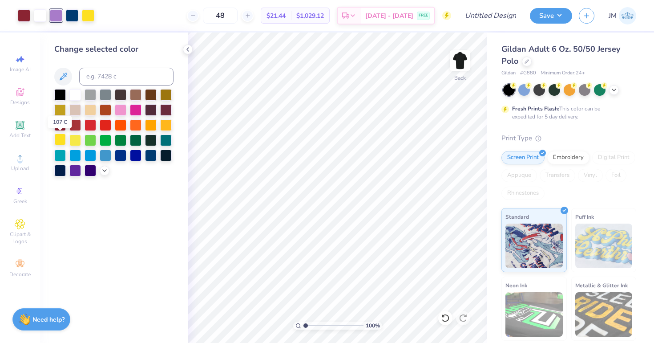
click at [61, 141] on div at bounding box center [60, 139] width 12 height 12
click at [74, 17] on div at bounding box center [72, 14] width 12 height 12
click at [76, 94] on div at bounding box center [75, 94] width 12 height 12
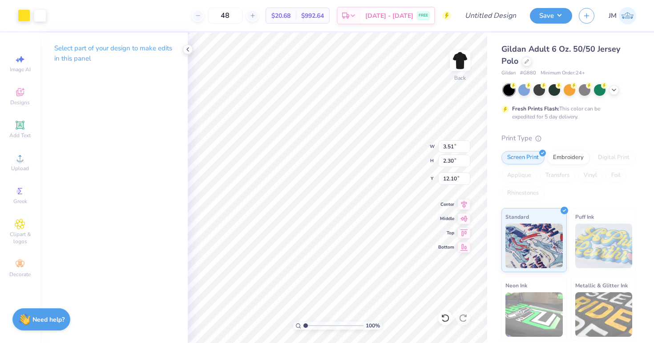
type input "9.13"
type input "1.15"
type input "0.75"
type input "6.13"
type input "1.68"
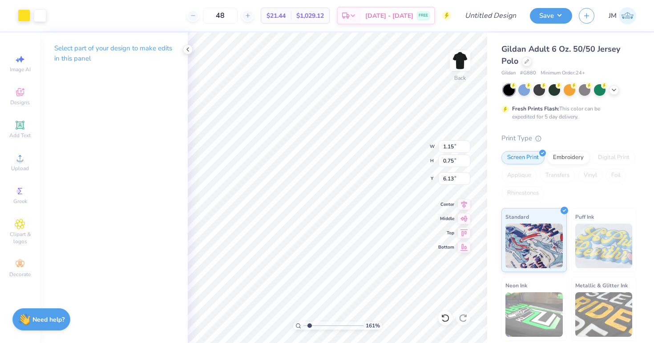
click at [309, 322] on input "range" at bounding box center [333, 325] width 60 height 8
type input "2.80"
type input "2.30"
type input "5.74"
type input "0.87"
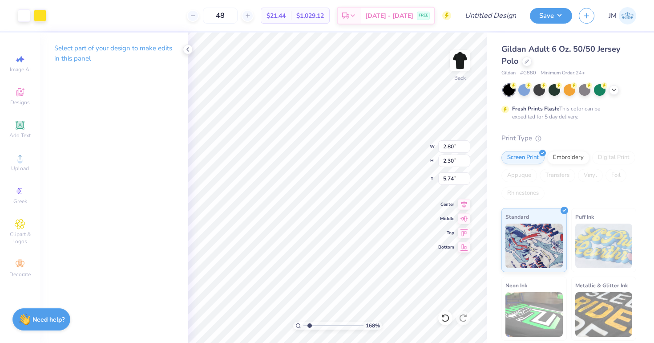
type input "0.72"
type input "6.13"
type input "3.45"
type input "2.30"
type input "12.10"
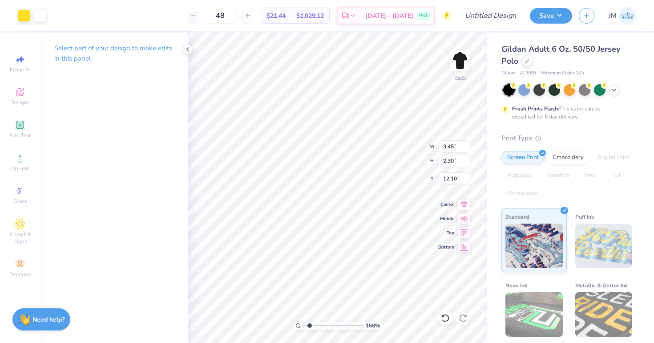
type input "1.35"
type input "0.90"
type input "6.06"
click at [43, 26] on div "Art colors" at bounding box center [23, 15] width 46 height 31
click at [42, 20] on div at bounding box center [40, 14] width 12 height 12
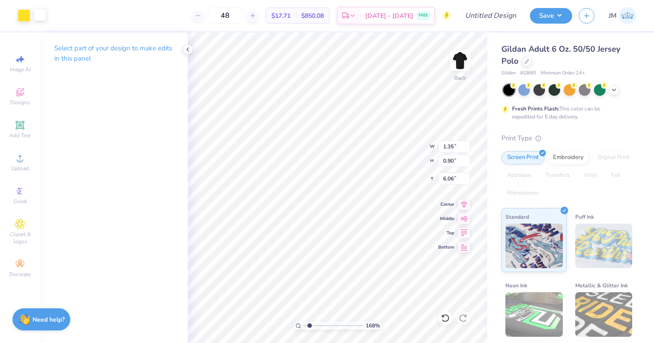
click at [41, 17] on div at bounding box center [40, 14] width 12 height 12
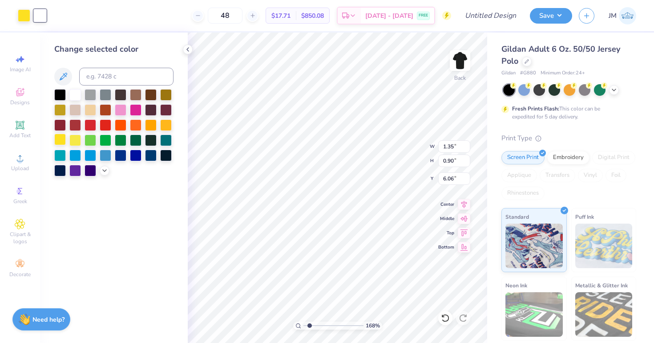
click at [62, 135] on div at bounding box center [60, 139] width 12 height 12
type input "1.15"
type input "0.75"
type input "6.13"
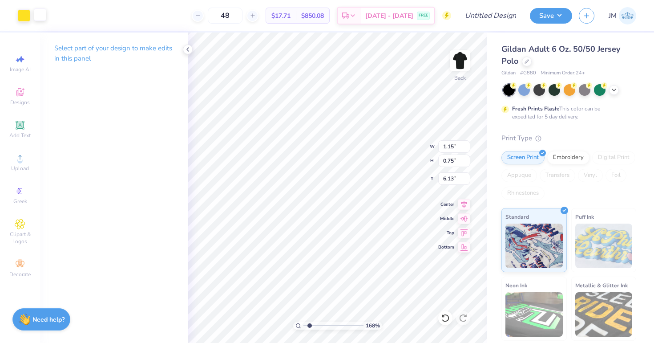
click at [37, 14] on div at bounding box center [40, 14] width 12 height 12
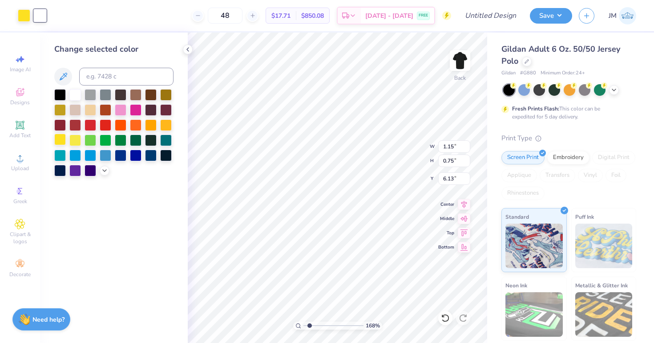
click at [59, 137] on div at bounding box center [60, 139] width 12 height 12
type input "0.87"
type input "0.72"
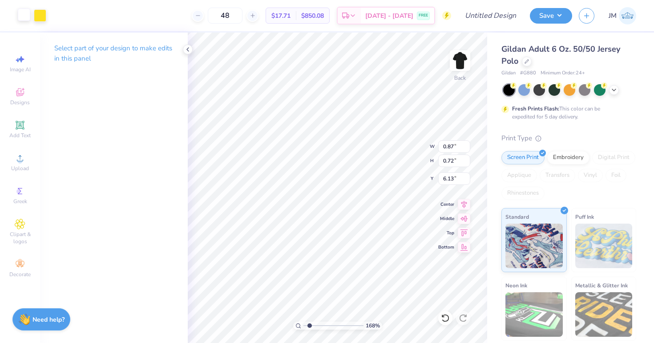
click at [28, 15] on div at bounding box center [24, 14] width 12 height 12
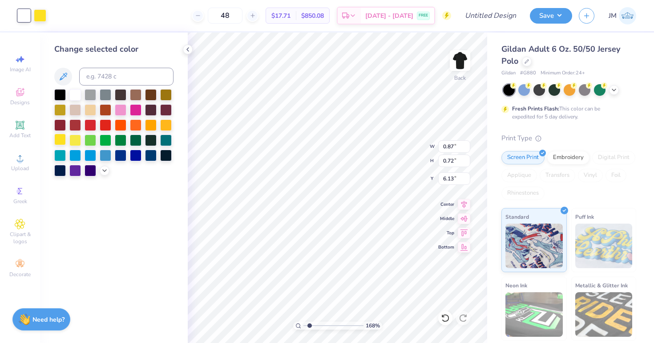
click at [57, 139] on div at bounding box center [60, 139] width 12 height 12
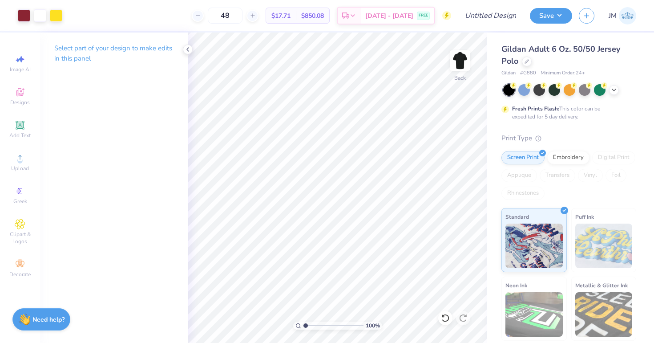
drag, startPoint x: 310, startPoint y: 325, endPoint x: 305, endPoint y: 325, distance: 5.8
click at [305, 325] on input "range" at bounding box center [333, 325] width 60 height 8
drag, startPoint x: 304, startPoint y: 325, endPoint x: 311, endPoint y: 325, distance: 6.7
type input "1.98"
click at [311, 325] on input "range" at bounding box center [333, 325] width 60 height 8
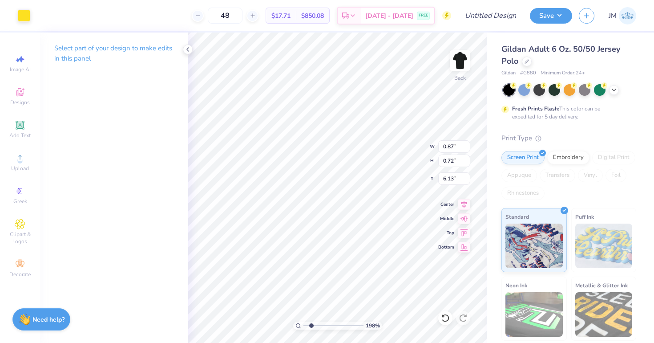
type input "1.15"
type input "0.75"
click at [466, 149] on input "1.14" at bounding box center [454, 146] width 32 height 12
click at [466, 149] on input "1.13" at bounding box center [454, 146] width 32 height 12
click at [466, 149] on input "1.12" at bounding box center [454, 146] width 32 height 12
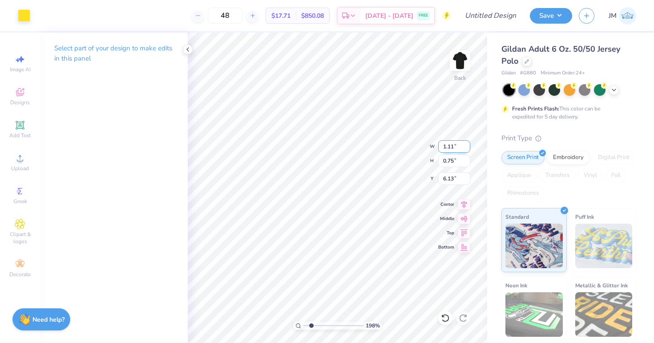
click at [466, 149] on input "1.11" at bounding box center [454, 146] width 32 height 12
click at [466, 149] on input "1.1" at bounding box center [454, 146] width 32 height 12
click at [466, 149] on input "1.09" at bounding box center [454, 146] width 32 height 12
click at [466, 149] on input "1.08" at bounding box center [454, 146] width 32 height 12
click at [466, 149] on input "1.07" at bounding box center [454, 146] width 32 height 12
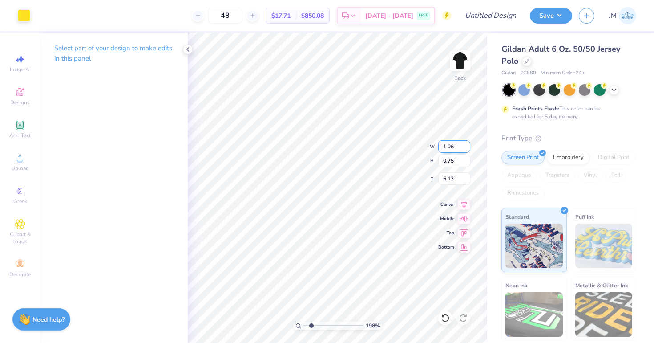
click at [466, 149] on input "1.06" at bounding box center [454, 146] width 32 height 12
click at [466, 149] on input "1.05" at bounding box center [454, 146] width 32 height 12
click at [466, 149] on input "1.04" at bounding box center [454, 146] width 32 height 12
click at [466, 149] on input "1.03" at bounding box center [454, 146] width 32 height 12
click at [466, 149] on input "1.02" at bounding box center [454, 146] width 32 height 12
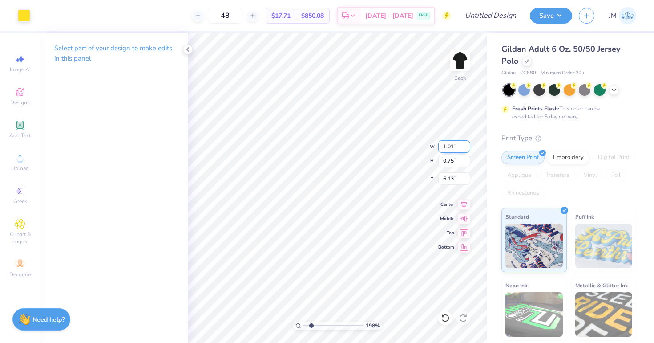
click at [466, 149] on input "1.01" at bounding box center [454, 146] width 32 height 12
click at [466, 149] on input "1" at bounding box center [454, 146] width 32 height 12
click at [466, 149] on input "0.99" at bounding box center [454, 146] width 32 height 12
click at [466, 149] on input "0.98" at bounding box center [454, 146] width 32 height 12
click at [466, 149] on input "0.97" at bounding box center [454, 146] width 32 height 12
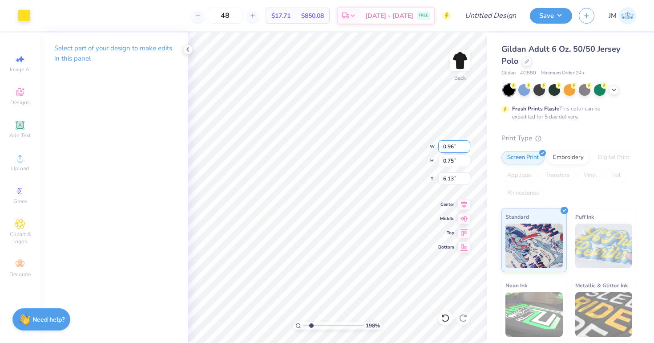
click at [466, 149] on input "0.96" at bounding box center [454, 146] width 32 height 12
click at [466, 149] on input "0.95" at bounding box center [454, 146] width 32 height 12
click at [466, 149] on input "0.94" at bounding box center [454, 146] width 32 height 12
click at [466, 149] on input "0.93" at bounding box center [454, 146] width 32 height 12
click at [466, 149] on input "0.92" at bounding box center [454, 146] width 32 height 12
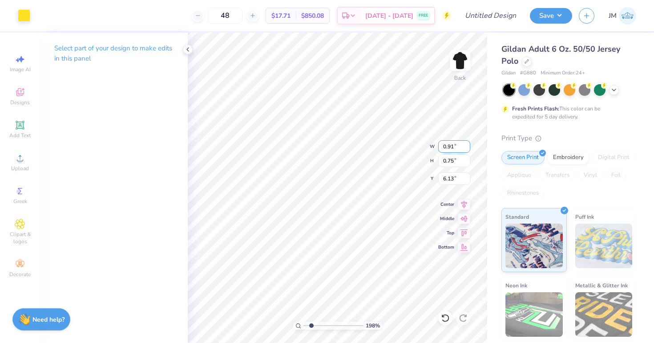
click at [466, 149] on input "0.91" at bounding box center [454, 146] width 32 height 12
click at [466, 149] on input "0.9" at bounding box center [454, 146] width 32 height 12
click at [466, 149] on input "0.89" at bounding box center [454, 146] width 32 height 12
click at [466, 149] on input "0.88" at bounding box center [454, 146] width 32 height 12
type input "0.87"
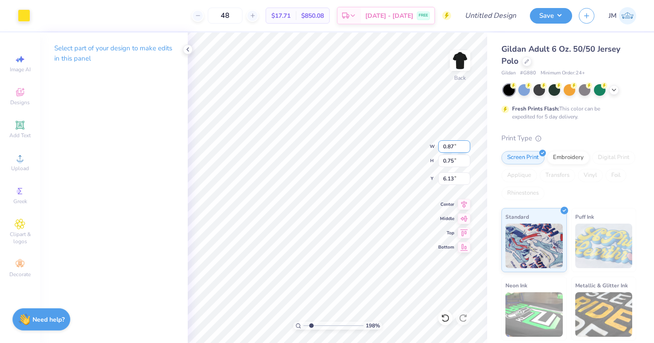
click at [466, 149] on input "0.87" at bounding box center [454, 146] width 32 height 12
type input "1.15"
click at [461, 164] on input "0.75" at bounding box center [454, 160] width 32 height 12
click at [466, 162] on input "0.74" at bounding box center [454, 160] width 32 height 12
click at [466, 162] on input "0.73" at bounding box center [454, 160] width 32 height 12
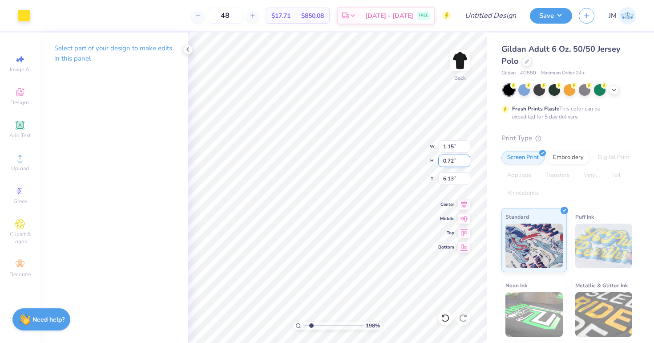
type input "0.72"
click at [466, 162] on input "0.72" at bounding box center [454, 160] width 32 height 12
type input "1.15"
type input "0.75"
type input "1.35"
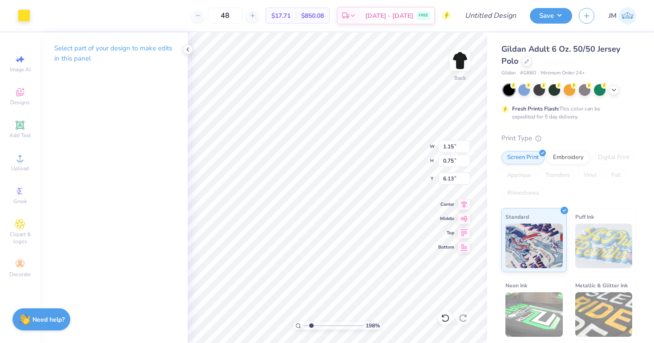
type input "0.90"
type input "6.06"
drag, startPoint x: 311, startPoint y: 324, endPoint x: 296, endPoint y: 323, distance: 15.1
click at [303, 323] on input "range" at bounding box center [333, 325] width 60 height 8
drag, startPoint x: 306, startPoint y: 325, endPoint x: 319, endPoint y: 323, distance: 13.5
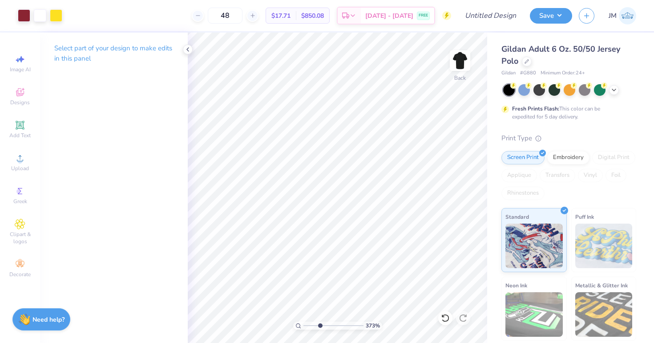
type input "3.42"
click at [319, 323] on input "range" at bounding box center [333, 325] width 60 height 8
click at [428, 144] on div "342 % Back W 1.35 1.35 " H 0.90 0.90 " Y 6.06 6.06 " Center Middle Top Bottom" at bounding box center [337, 187] width 299 height 310
drag, startPoint x: 456, startPoint y: 145, endPoint x: 442, endPoint y: 145, distance: 13.8
click at [442, 145] on input "1.35" at bounding box center [454, 146] width 32 height 12
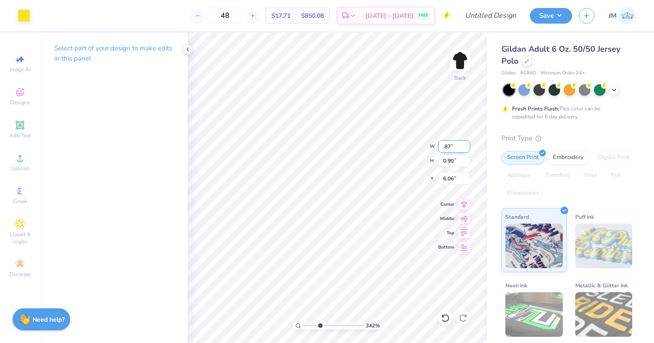
type input "0.87"
type input "0.58"
type input "6.22"
type input "0.72"
type input "6.13"
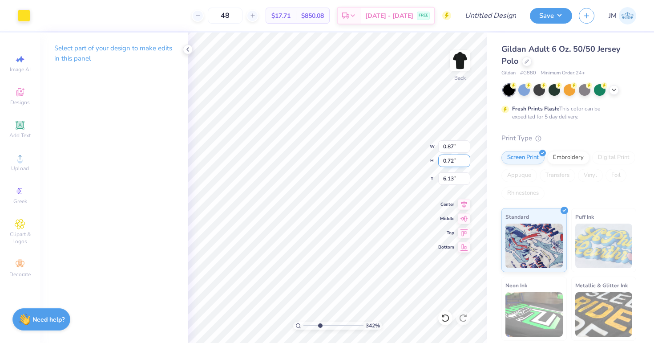
type input "0.58"
type input "6.22"
click at [454, 161] on input "0.58" at bounding box center [454, 160] width 32 height 12
type input "0.72"
type input "1.08"
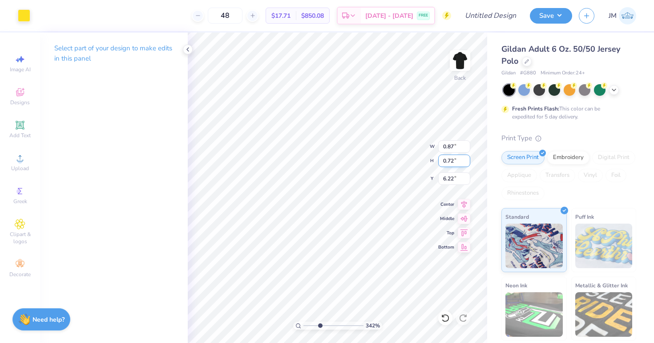
type input "6.15"
type input "0.87"
type input "6.13"
type input "1.08"
click at [466, 180] on input "6.14" at bounding box center [454, 178] width 32 height 12
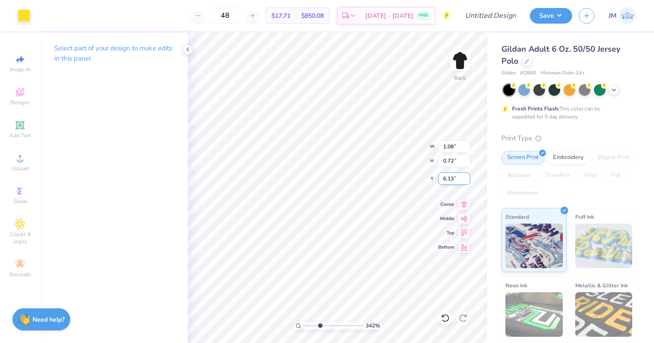
type input "6.13"
click at [466, 180] on input "6.13" at bounding box center [454, 178] width 32 height 12
drag, startPoint x: 319, startPoint y: 324, endPoint x: 282, endPoint y: 324, distance: 36.9
type input "1"
click at [303, 324] on input "range" at bounding box center [333, 325] width 60 height 8
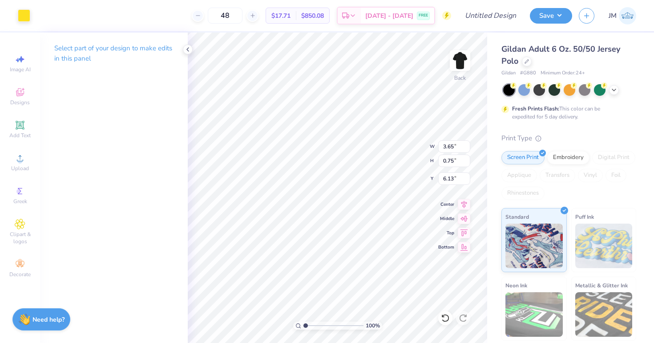
type input "3.33"
type input "0.69"
type input "6.09"
type input "5.81"
drag, startPoint x: 305, startPoint y: 321, endPoint x: 293, endPoint y: 322, distance: 12.0
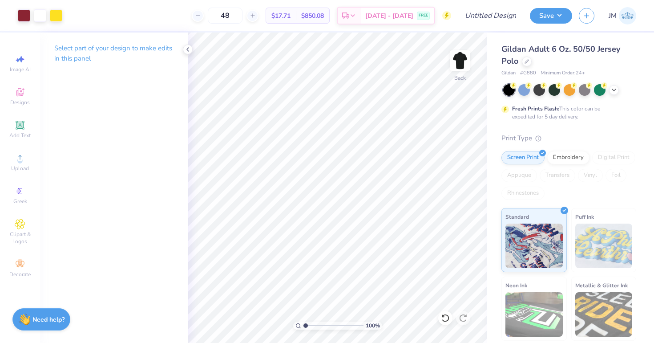
click at [303, 322] on input "range" at bounding box center [333, 325] width 60 height 8
click at [189, 51] on icon at bounding box center [187, 49] width 7 height 7
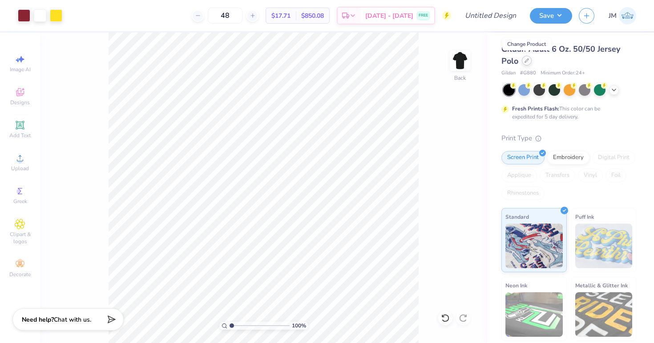
click at [529, 61] on div at bounding box center [527, 61] width 10 height 10
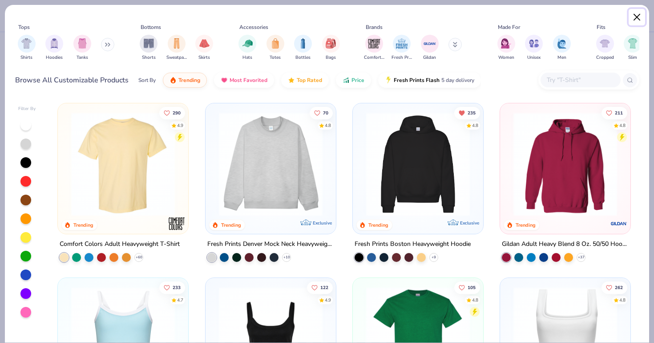
click at [637, 15] on button "Close" at bounding box center [637, 17] width 17 height 17
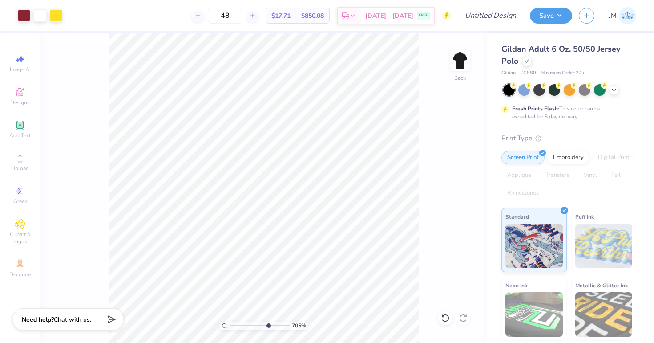
drag, startPoint x: 232, startPoint y: 324, endPoint x: 267, endPoint y: 324, distance: 34.7
click at [267, 324] on input "range" at bounding box center [260, 325] width 60 height 8
drag, startPoint x: 267, startPoint y: 324, endPoint x: 212, endPoint y: 317, distance: 55.2
type input "1"
click at [230, 321] on input "range" at bounding box center [260, 325] width 60 height 8
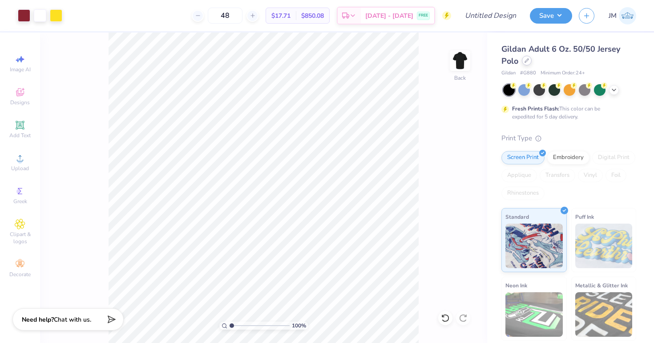
click at [527, 62] on icon at bounding box center [526, 60] width 4 height 4
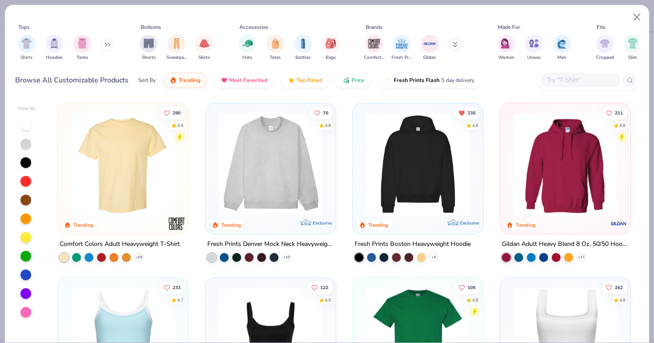
click at [107, 48] on button at bounding box center [107, 44] width 13 height 13
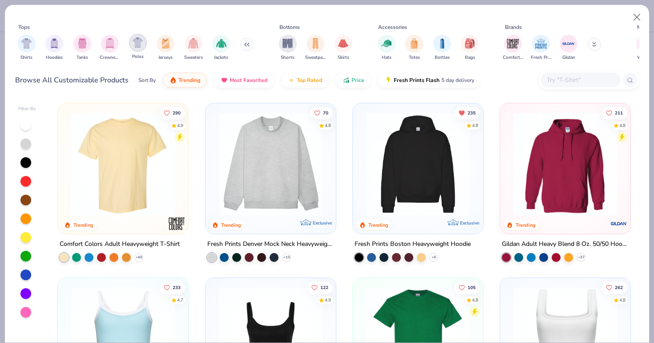
click at [141, 43] on img "filter for Polos" at bounding box center [138, 42] width 10 height 10
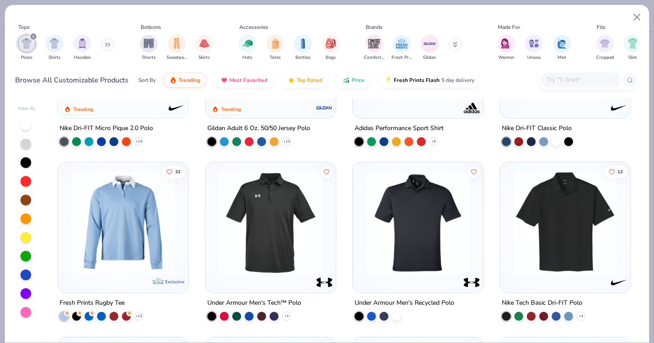
scroll to position [116, 0]
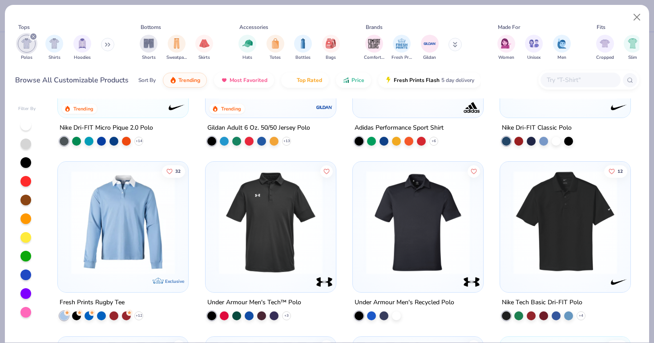
click at [395, 219] on img at bounding box center [418, 222] width 113 height 104
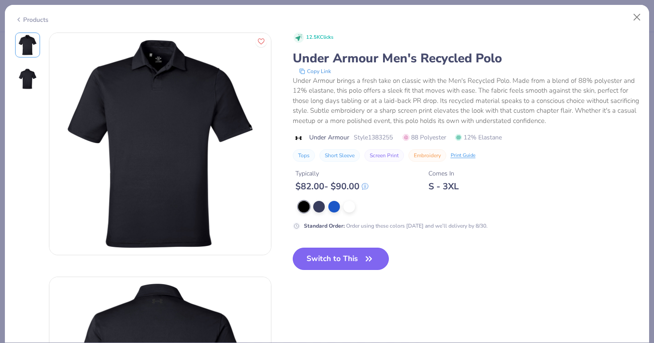
click at [367, 262] on icon "button" at bounding box center [369, 258] width 12 height 12
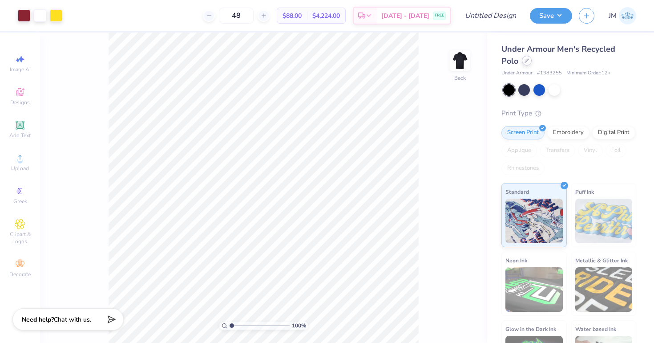
click at [524, 60] on div at bounding box center [527, 61] width 10 height 10
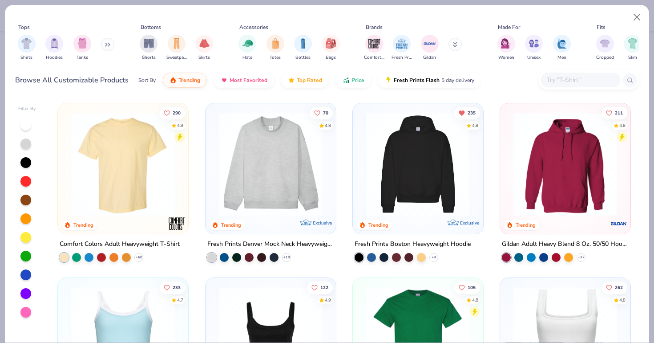
click at [107, 46] on icon at bounding box center [105, 44] width 1 height 3
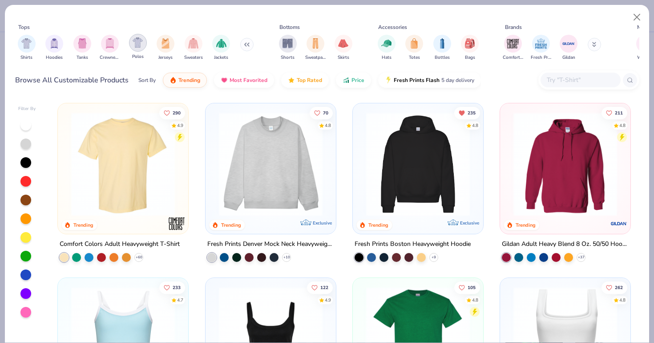
click at [136, 48] on div "filter for Polos" at bounding box center [138, 43] width 18 height 18
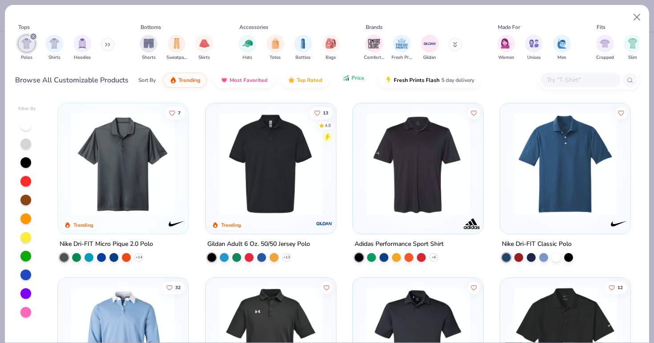
click at [348, 73] on button "Price" at bounding box center [353, 77] width 35 height 15
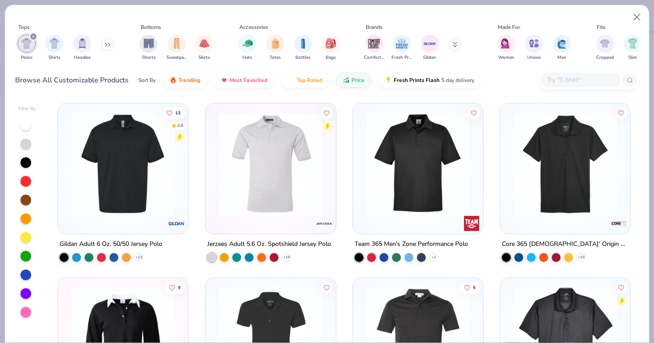
click at [382, 157] on img at bounding box center [418, 164] width 113 height 104
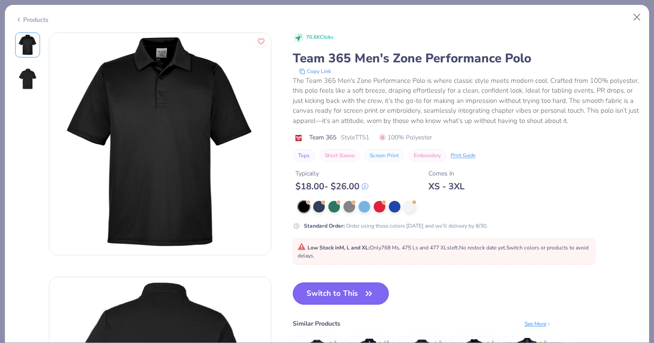
click at [327, 298] on button "Switch to This" at bounding box center [341, 293] width 97 height 22
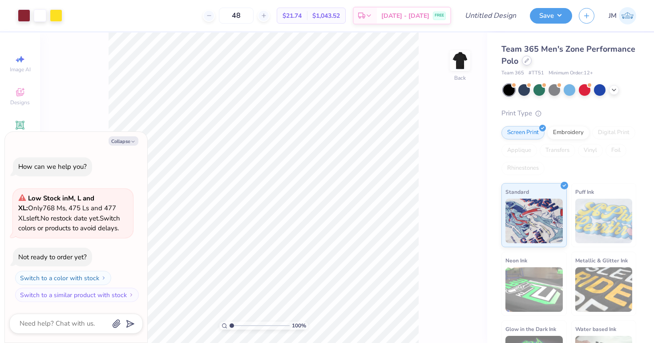
click at [526, 64] on div at bounding box center [527, 61] width 10 height 10
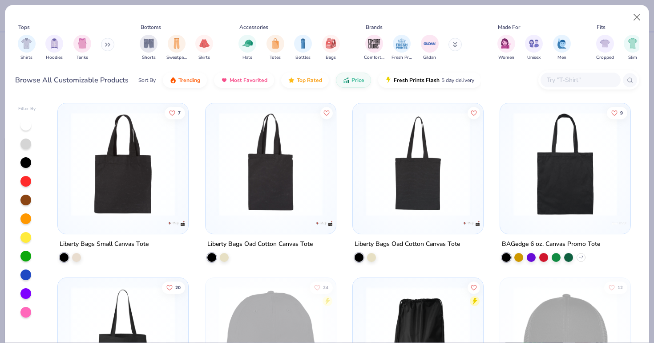
click at [117, 47] on div "Tops Shirts Hoodies Tanks Bottoms Shorts Sweatpants Skirts Accessories Hats Tot…" at bounding box center [327, 43] width 624 height 41
click at [109, 44] on icon at bounding box center [107, 44] width 5 height 4
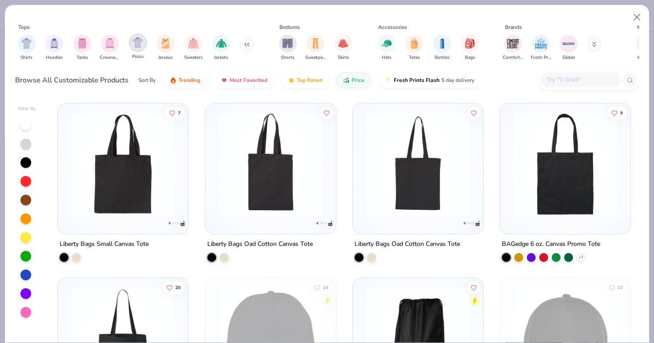
click at [137, 47] on img "filter for Polos" at bounding box center [138, 42] width 10 height 10
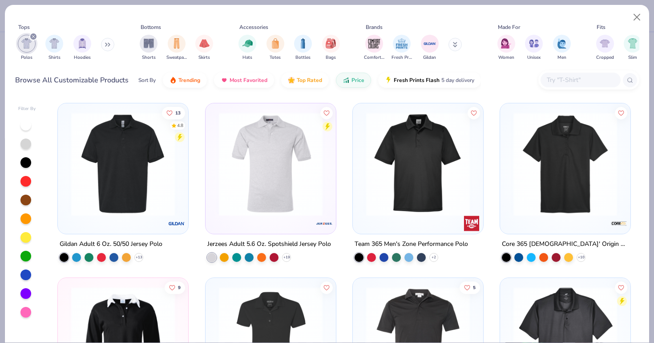
click at [387, 161] on img at bounding box center [418, 164] width 113 height 104
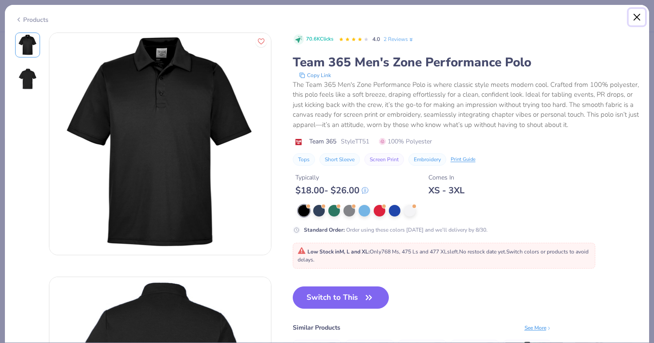
click at [632, 15] on button "Close" at bounding box center [637, 17] width 17 height 17
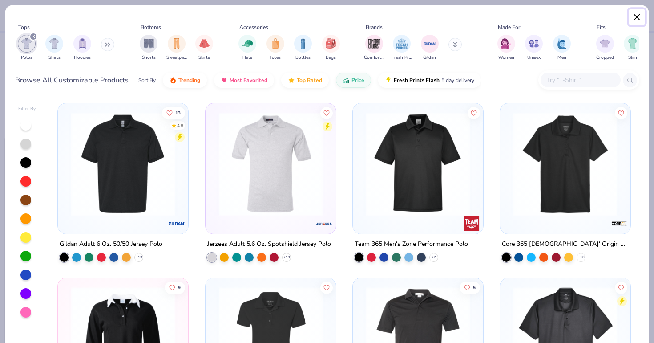
click at [641, 16] on button "Close" at bounding box center [637, 17] width 17 height 17
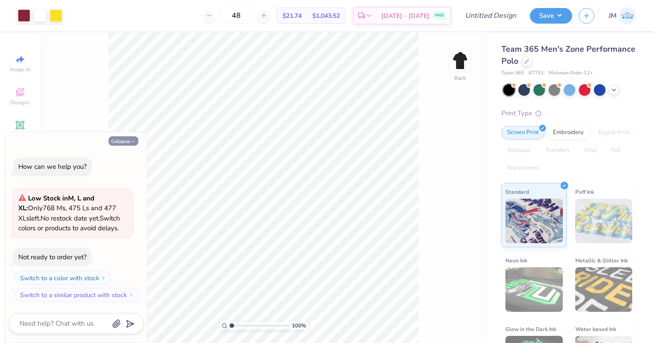
click at [118, 140] on button "Collapse" at bounding box center [124, 140] width 30 height 9
type textarea "x"
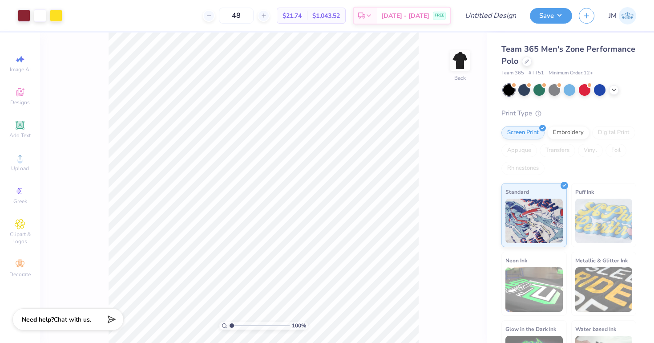
drag, startPoint x: 255, startPoint y: 12, endPoint x: 211, endPoint y: 11, distance: 44.1
click at [211, 11] on div "48 $21.74 Per Item $1,043.52 Total Est. Delivery [DATE] - [DATE] FREE" at bounding box center [260, 15] width 382 height 31
type input "60"
click at [182, 22] on div "60 $21.26 Per Item $1,275.60 Total Est. Delivery [DATE] - [DATE] FREE" at bounding box center [260, 15] width 382 height 31
type input "3.39"
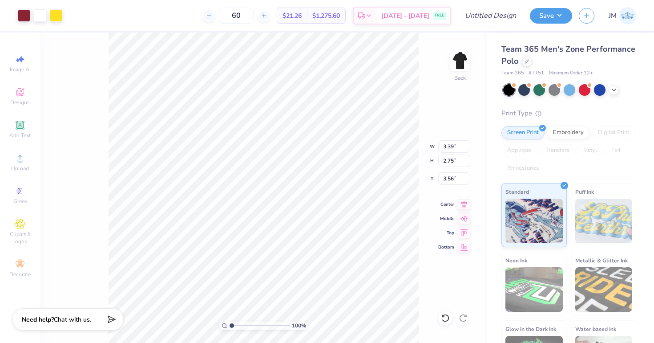
type input "2.75"
type input "3.00"
